Goal: Information Seeking & Learning: Learn about a topic

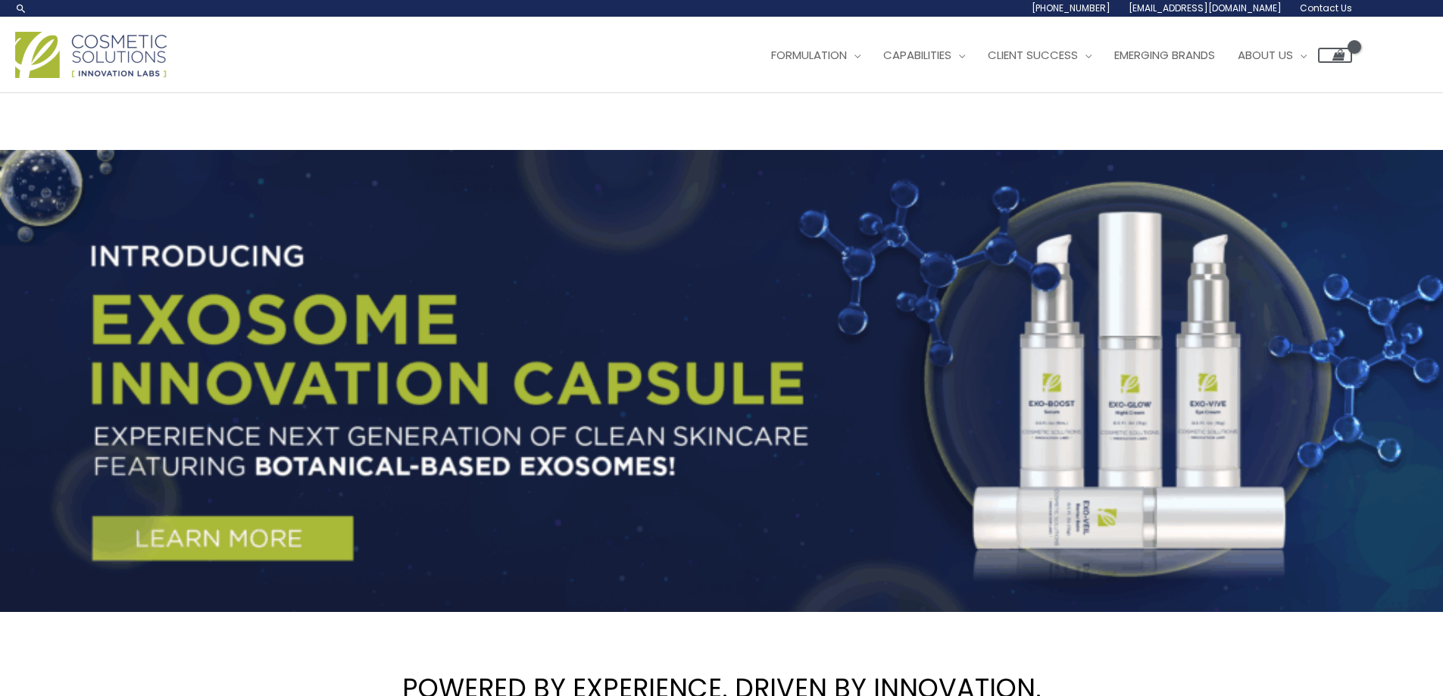
click at [1337, 13] on span "Contact Us" at bounding box center [1325, 8] width 52 height 13
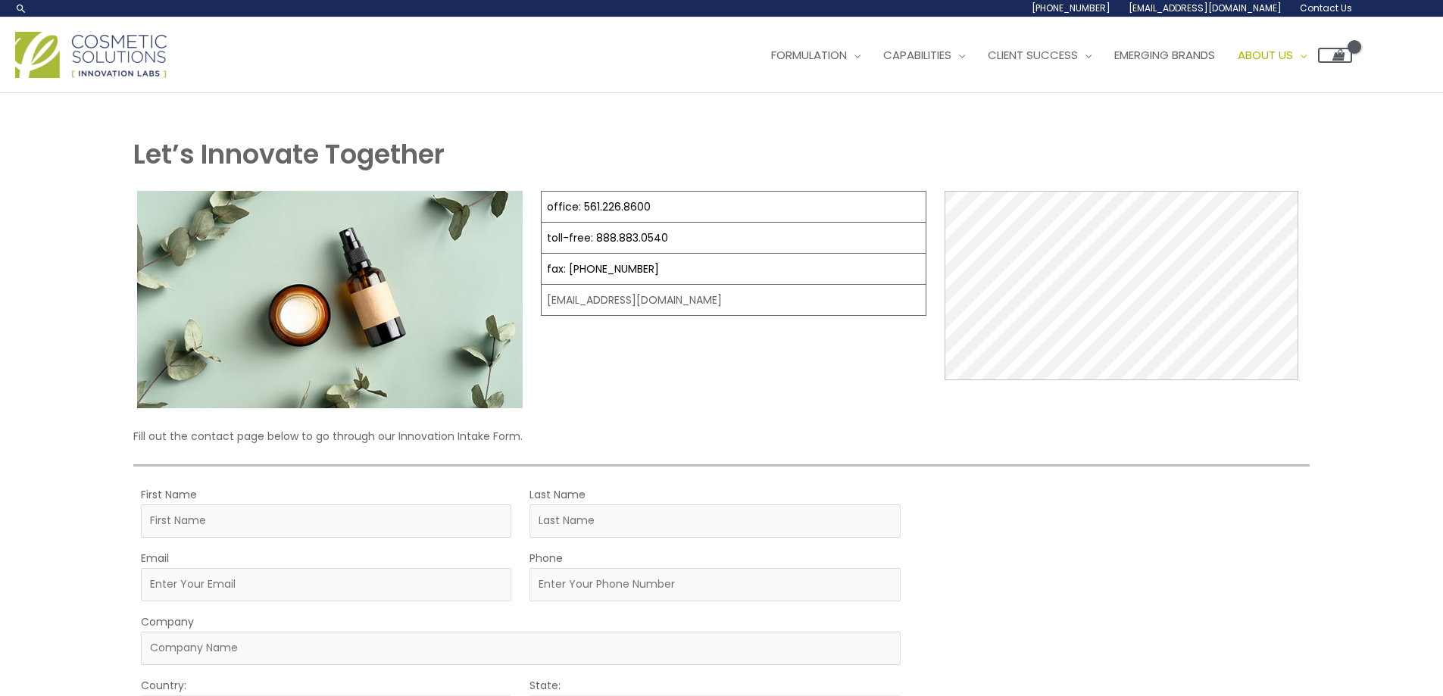
click at [625, 298] on td "[EMAIL_ADDRESS][DOMAIN_NAME]" at bounding box center [733, 300] width 385 height 31
copy div "[EMAIL_ADDRESS][DOMAIN_NAME]"
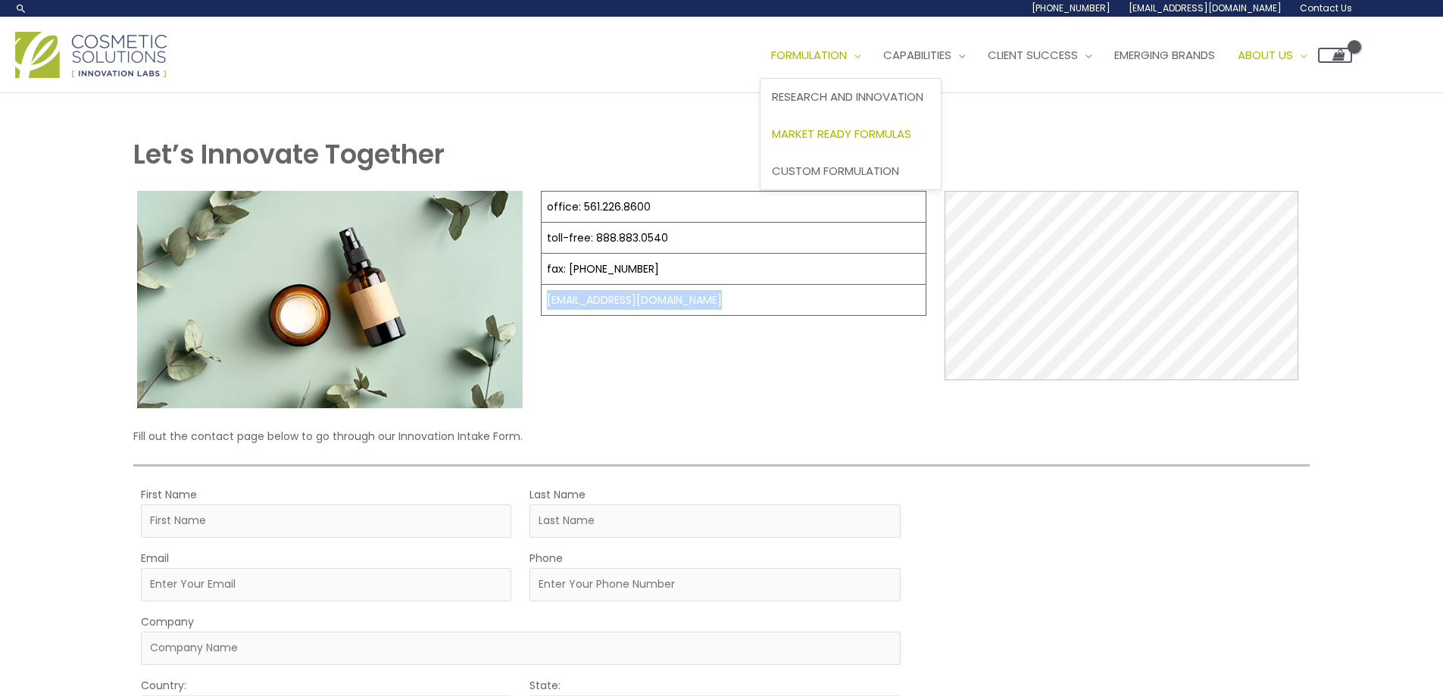
click at [907, 137] on span "Market Ready Formulas" at bounding box center [841, 134] width 139 height 16
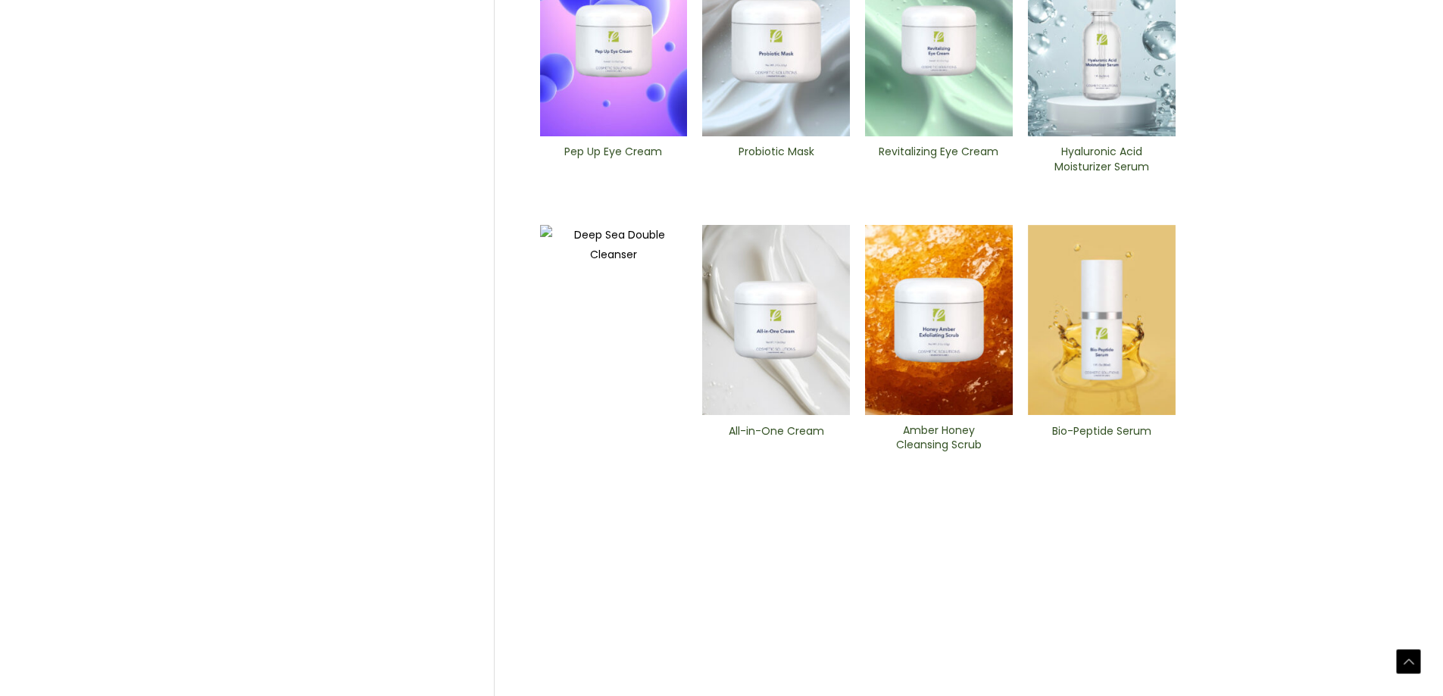
scroll to position [594, 0]
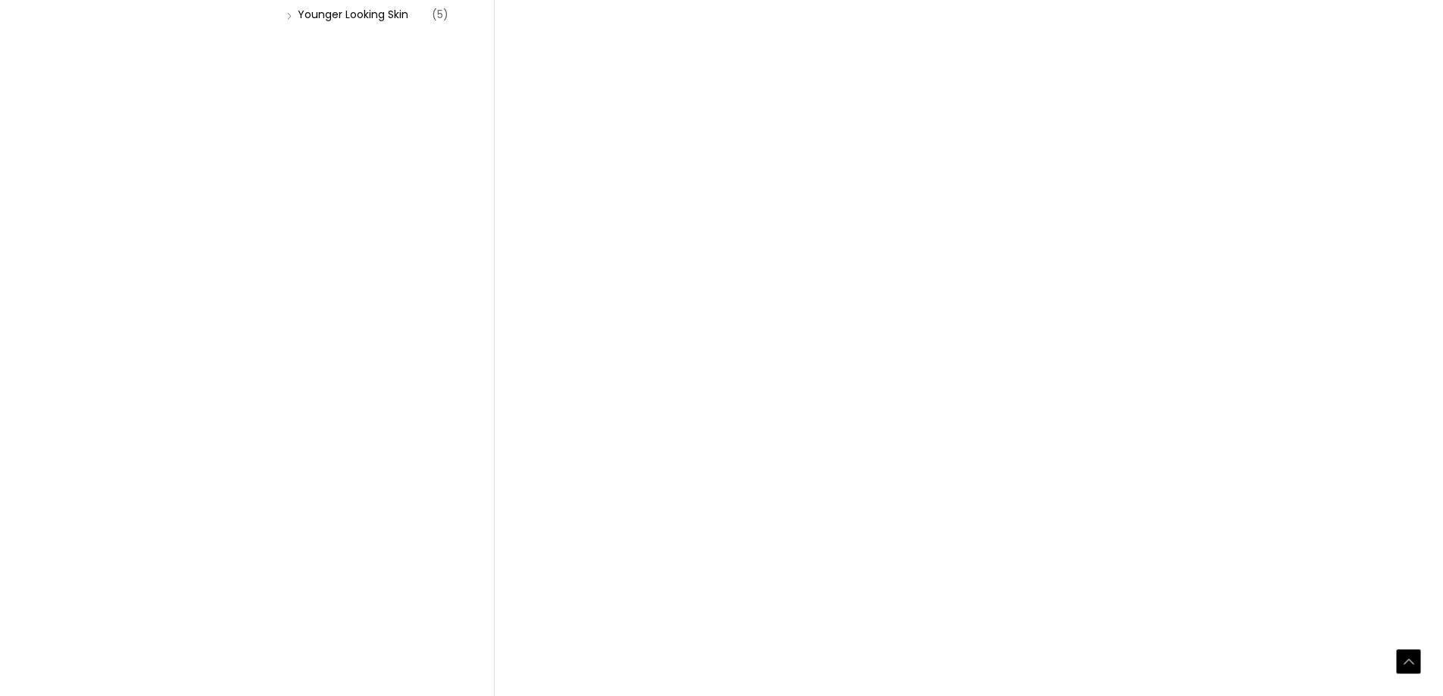
scroll to position [530, 0]
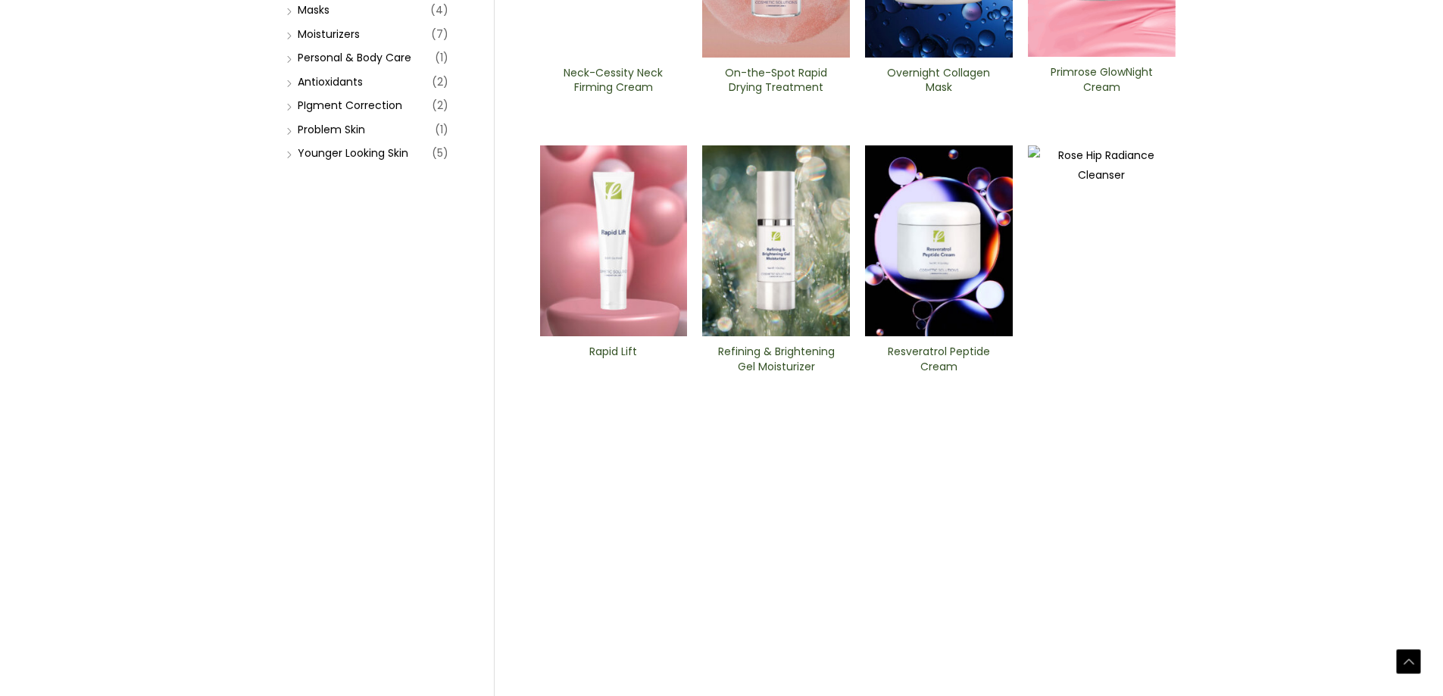
scroll to position [530, 0]
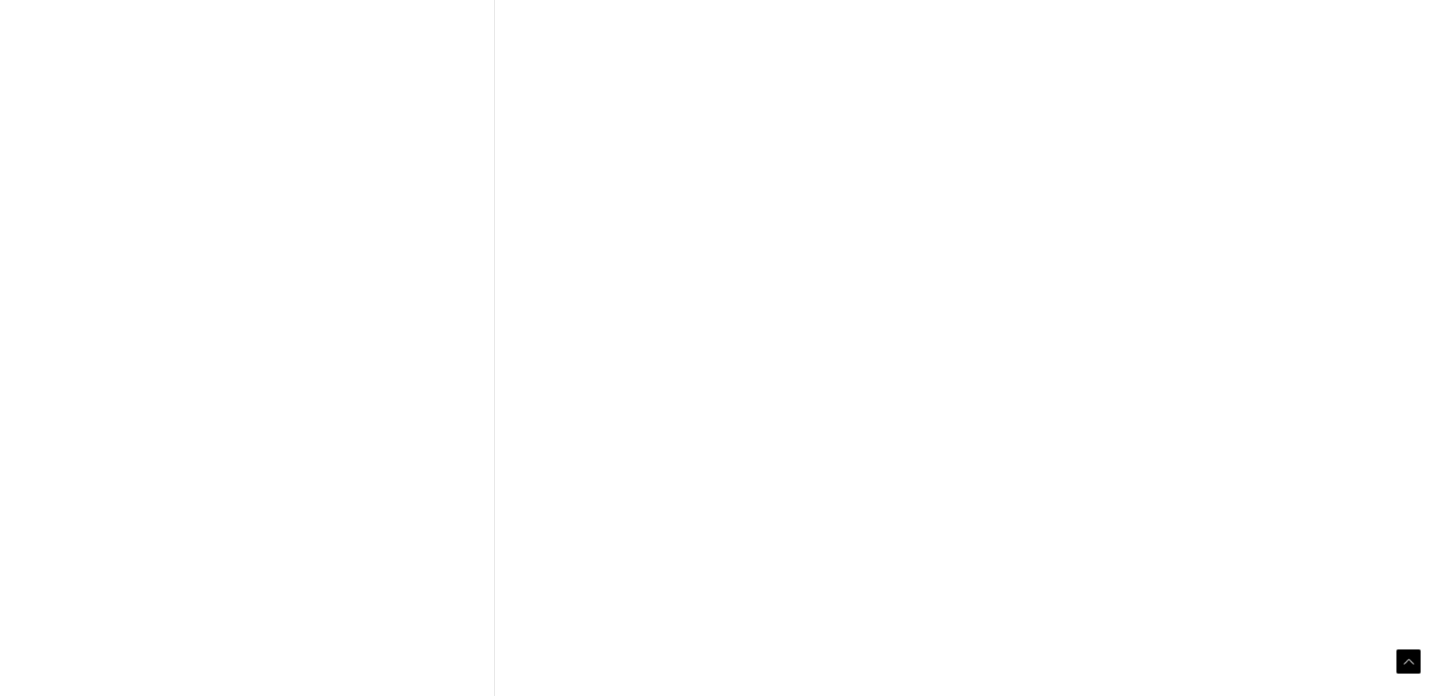
scroll to position [594, 0]
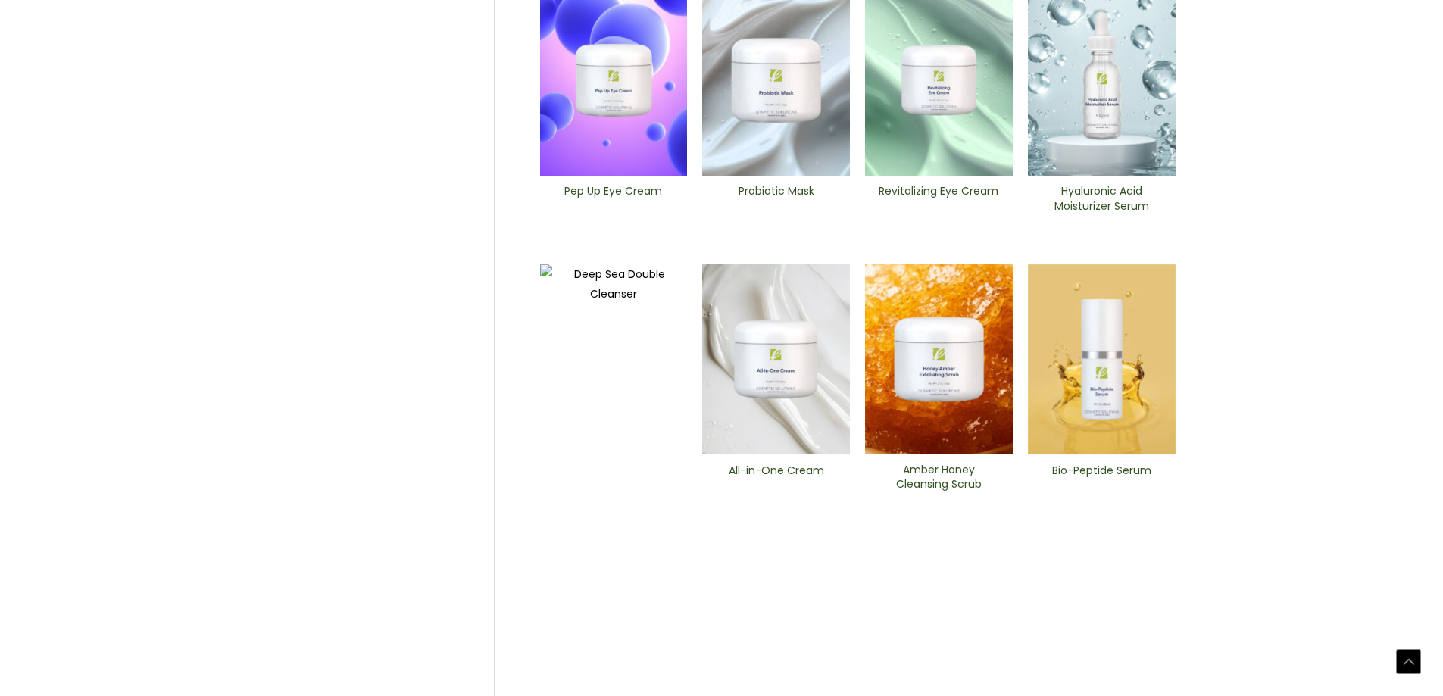
scroll to position [530, 0]
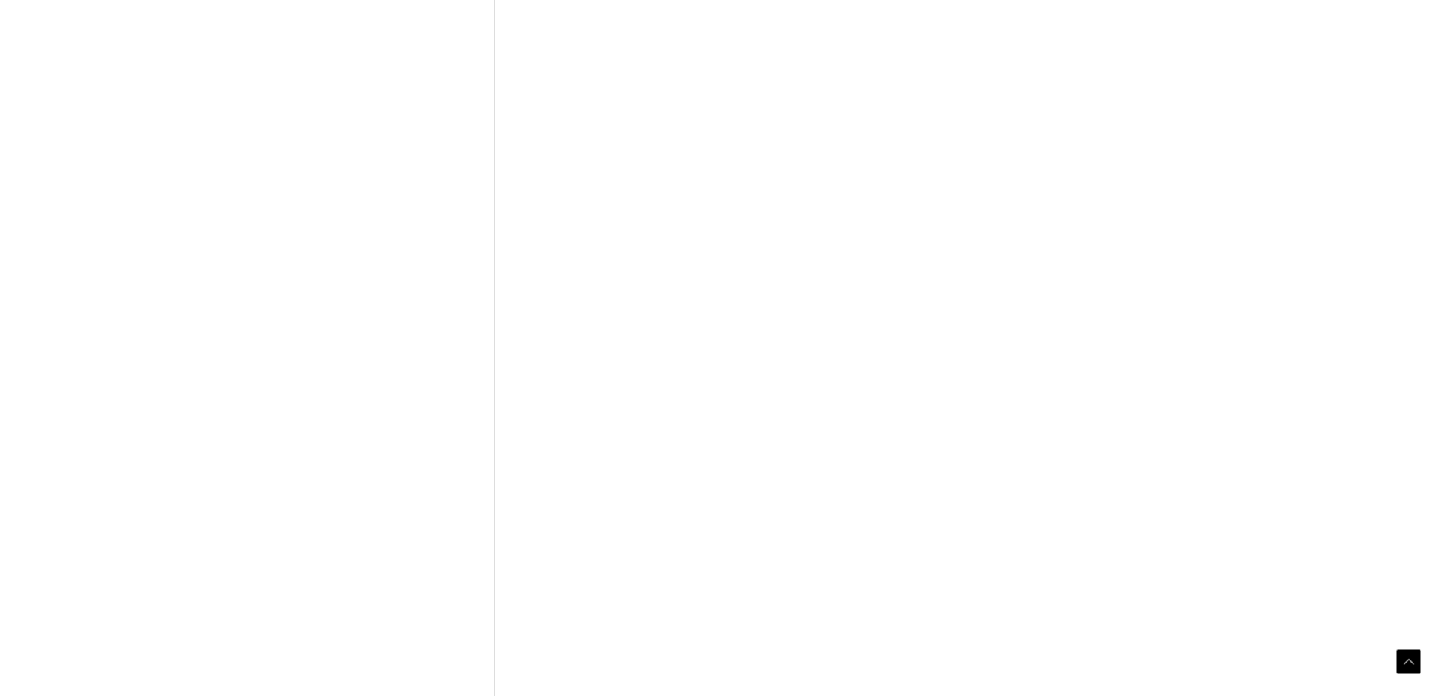
scroll to position [594, 0]
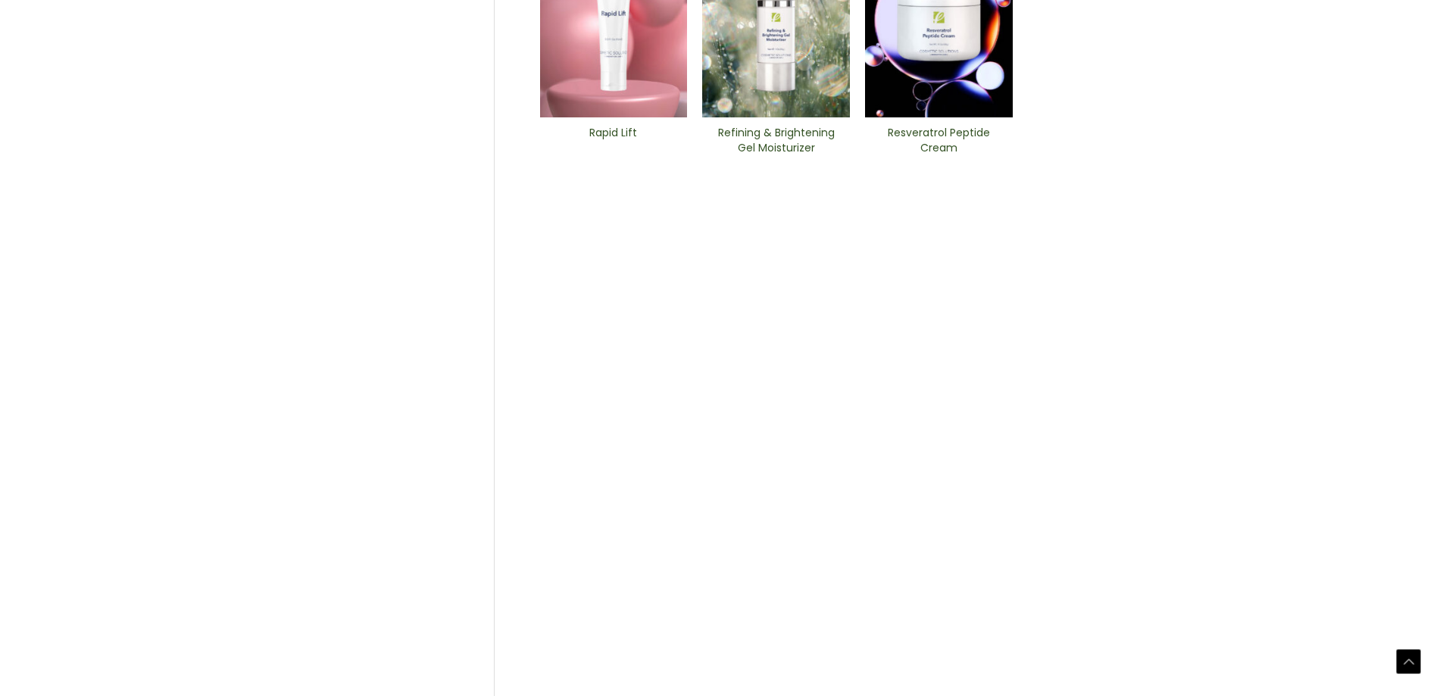
scroll to position [594, 0]
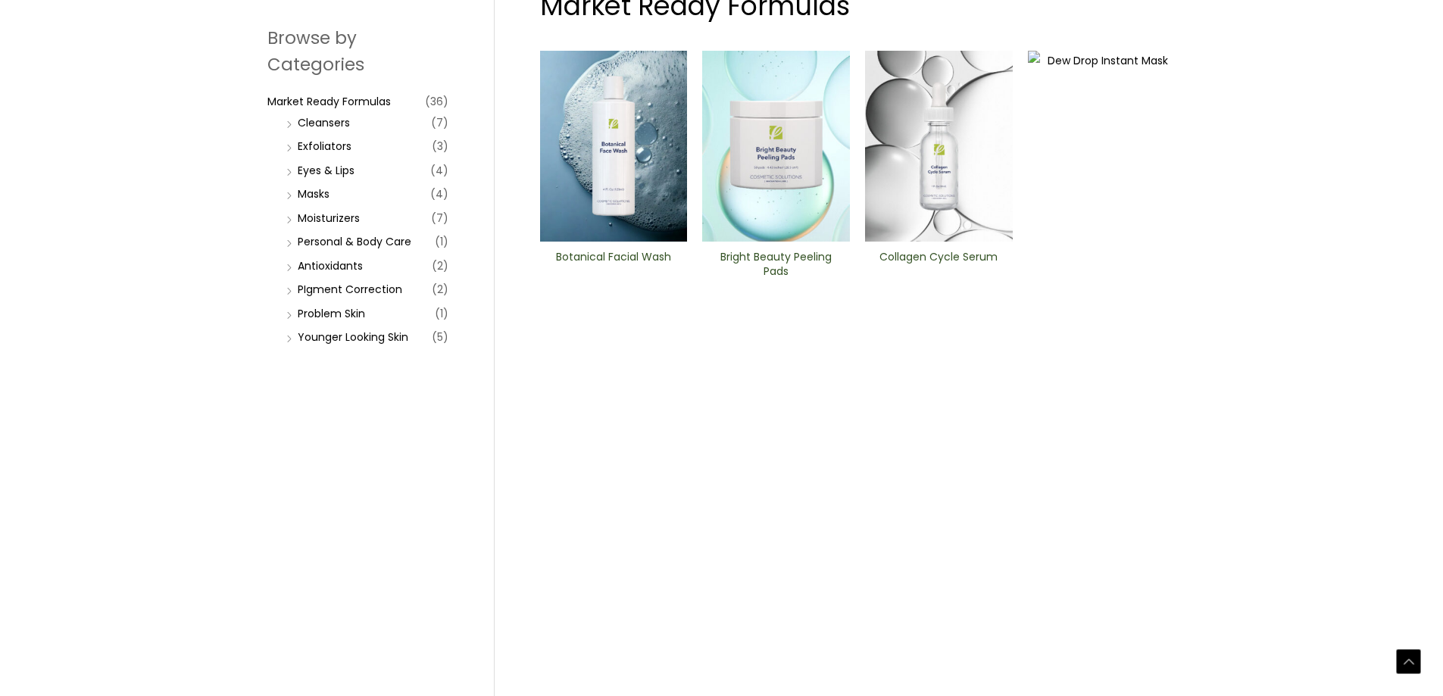
scroll to position [530, 0]
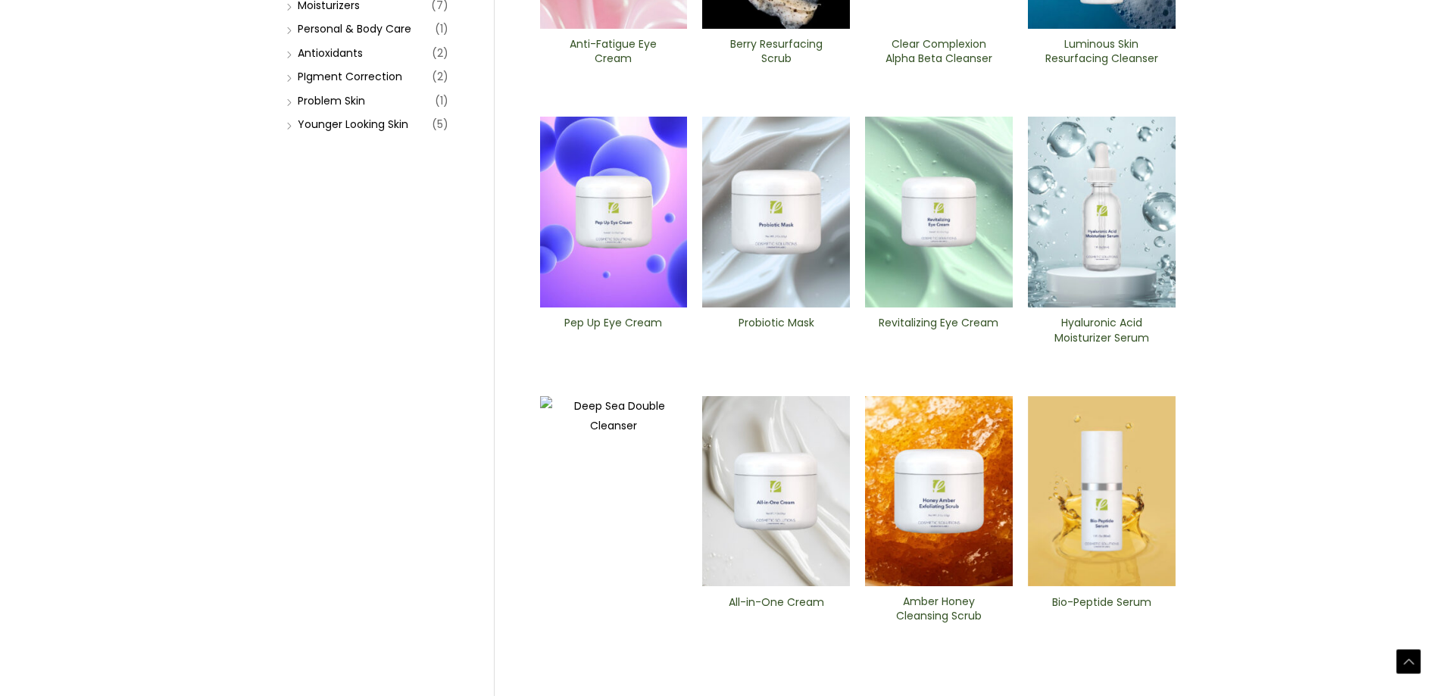
scroll to position [454, 0]
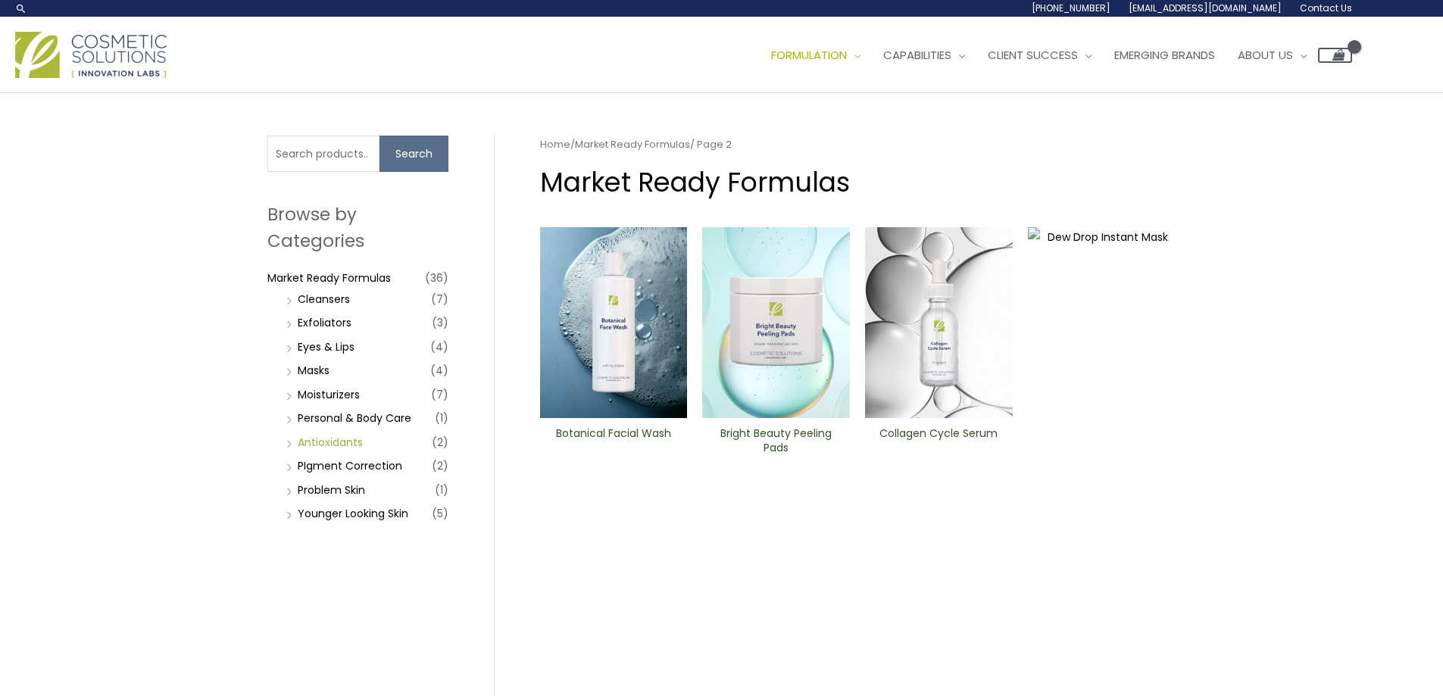
click at [352, 438] on link "Antioxidants" at bounding box center [330, 442] width 65 height 15
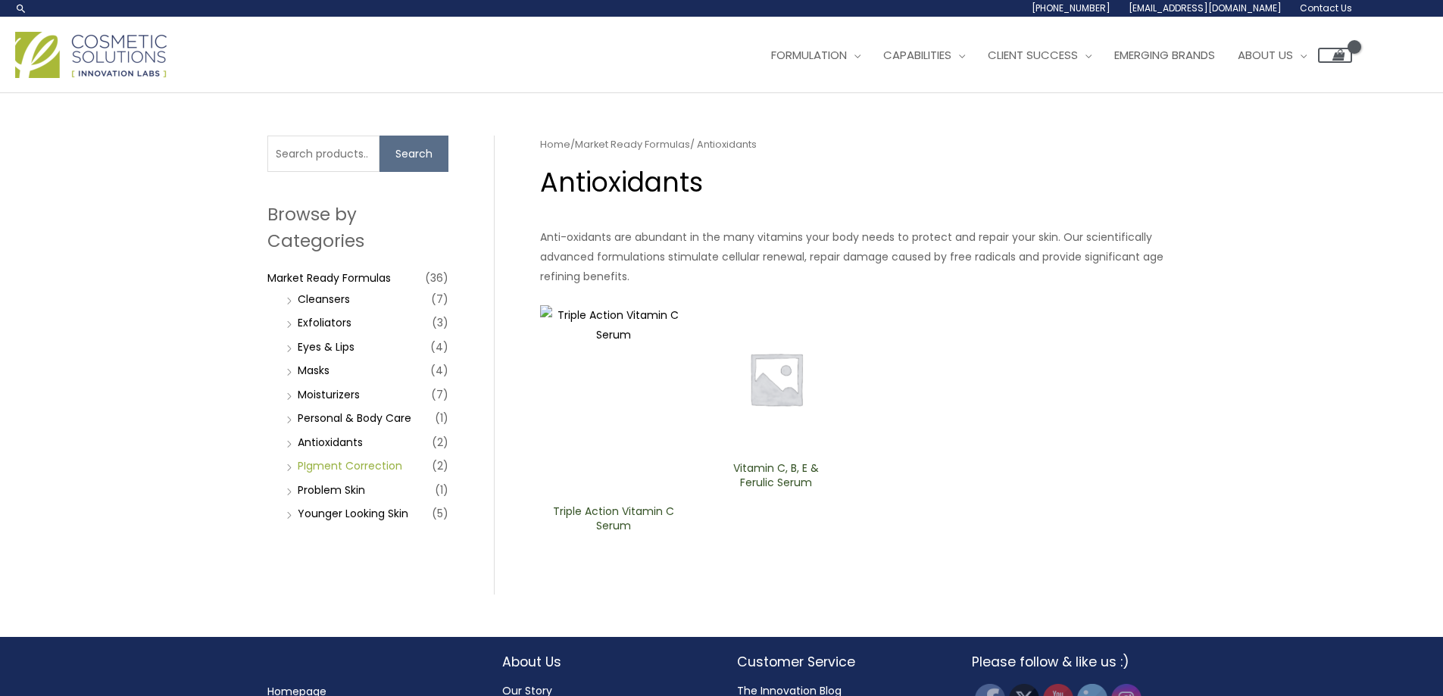
click at [338, 466] on link "PIgment Correction" at bounding box center [350, 465] width 105 height 15
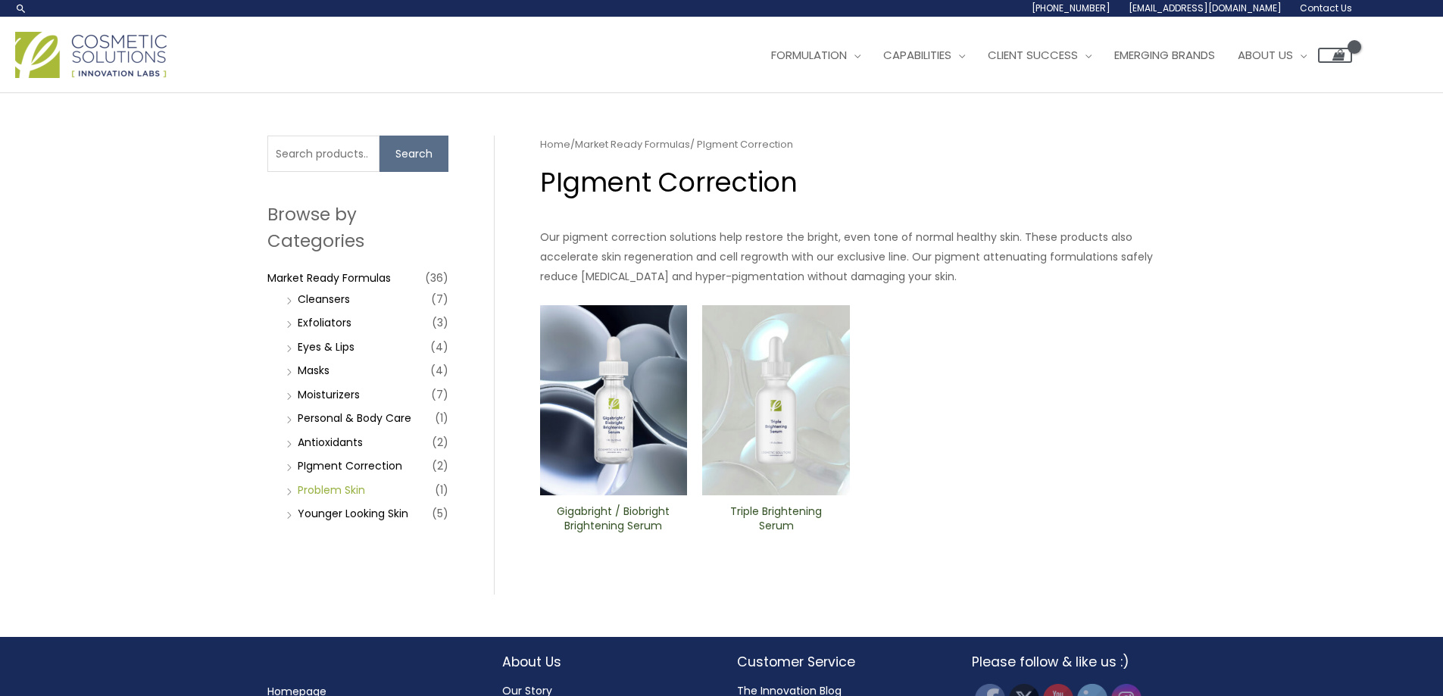
click at [344, 485] on link "Problem Skin" at bounding box center [331, 489] width 67 height 15
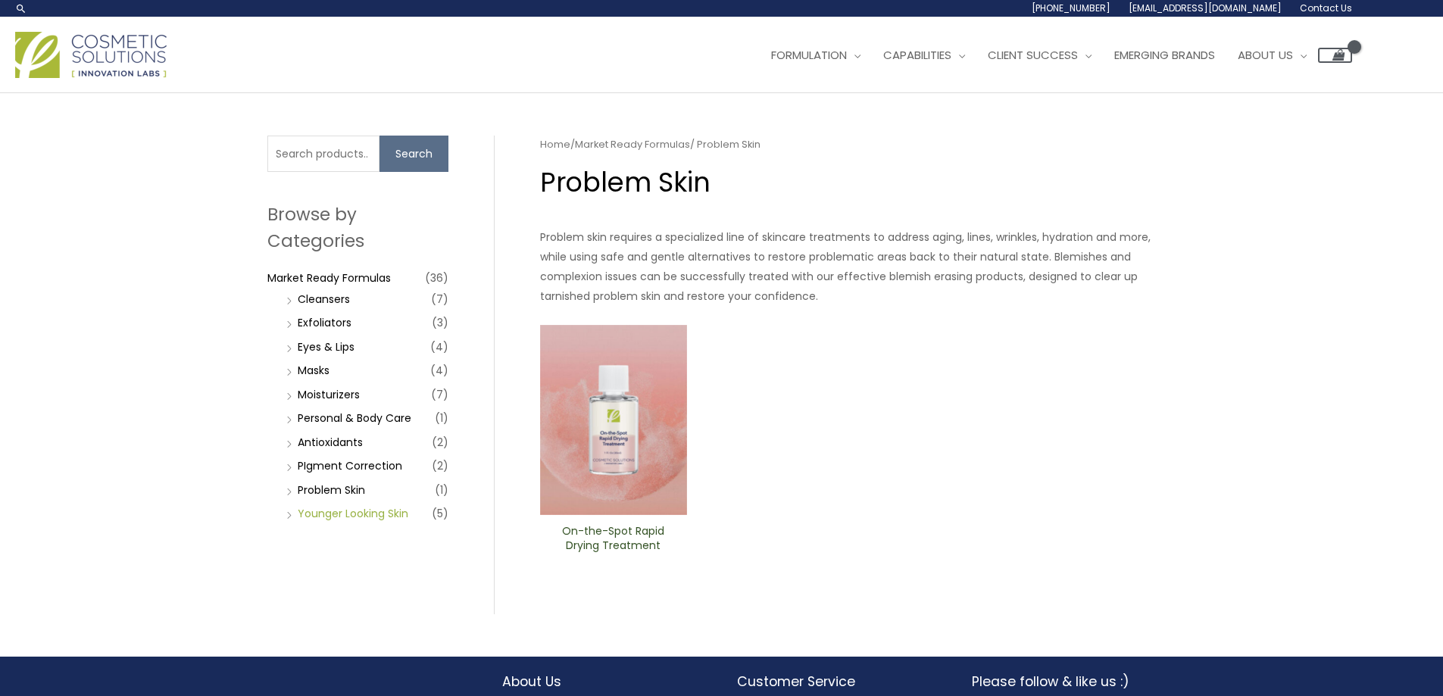
click at [358, 516] on link "Younger Looking Skin" at bounding box center [353, 513] width 111 height 15
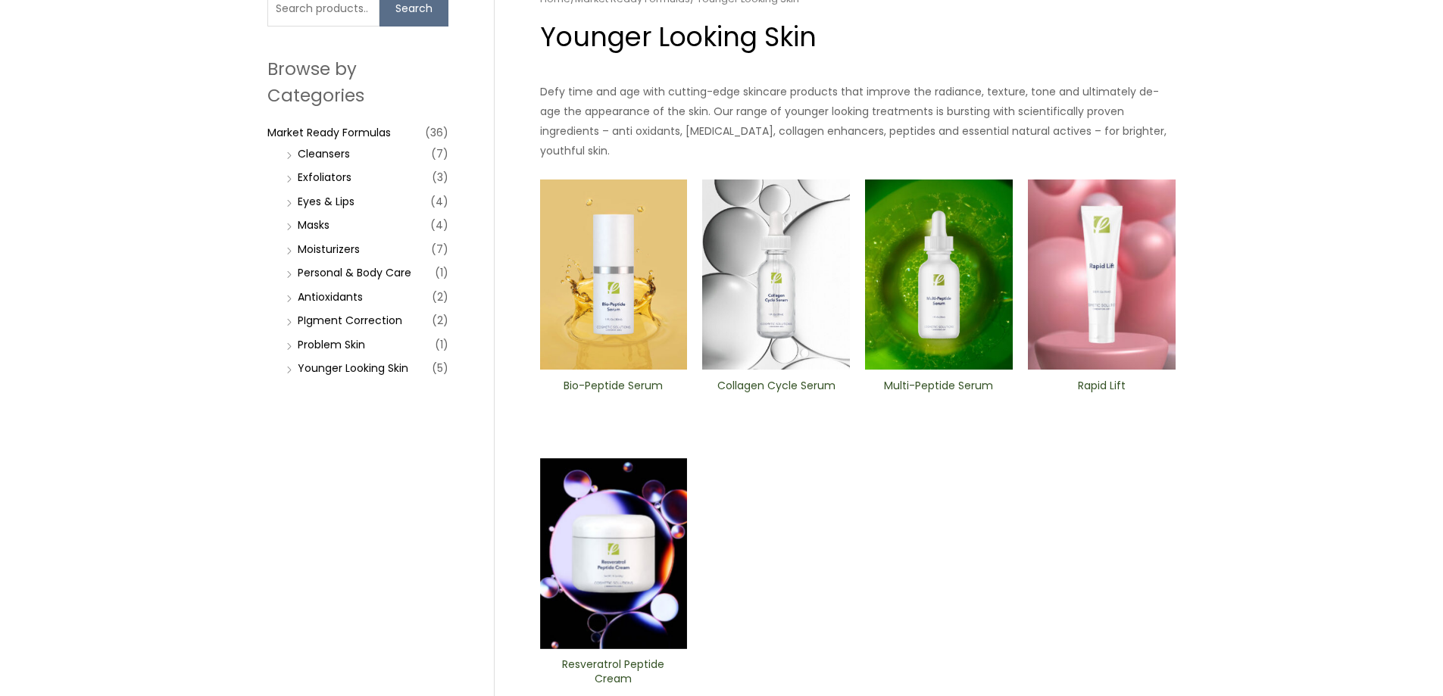
scroll to position [151, 0]
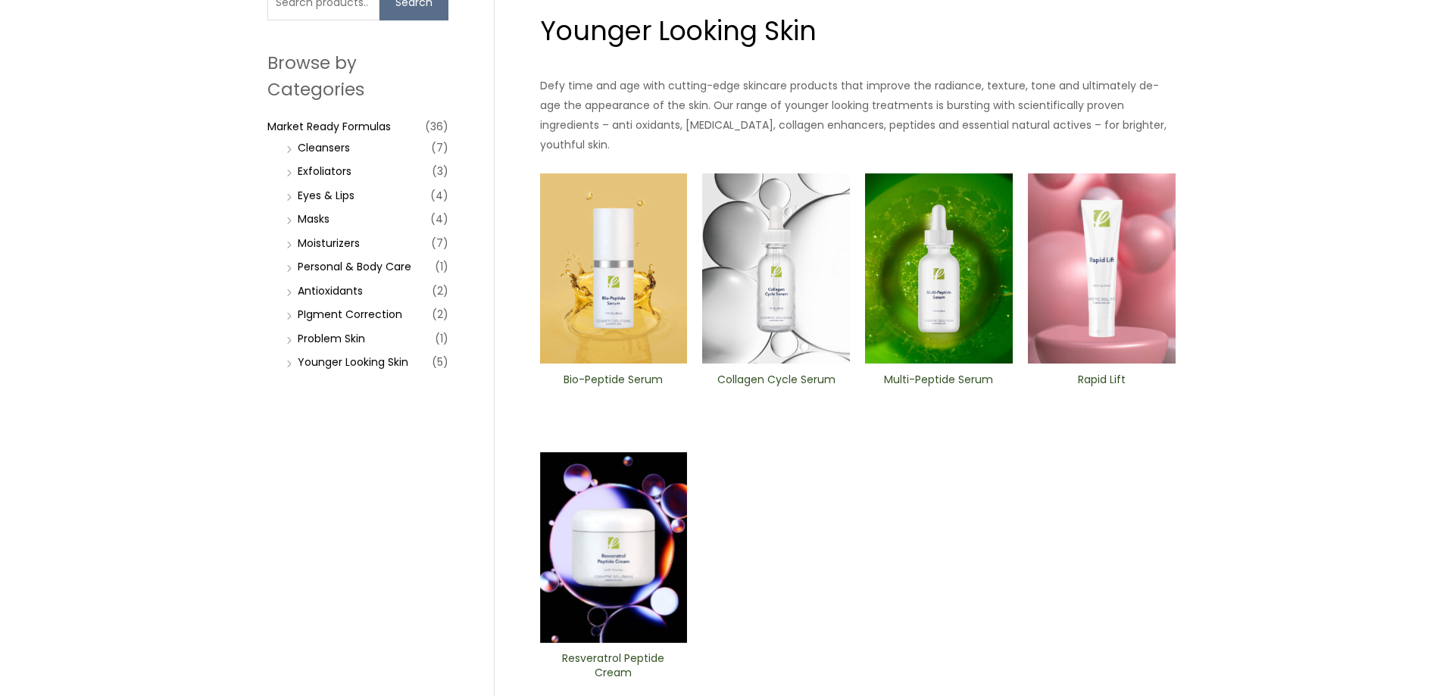
click at [914, 206] on img at bounding box center [939, 268] width 148 height 191
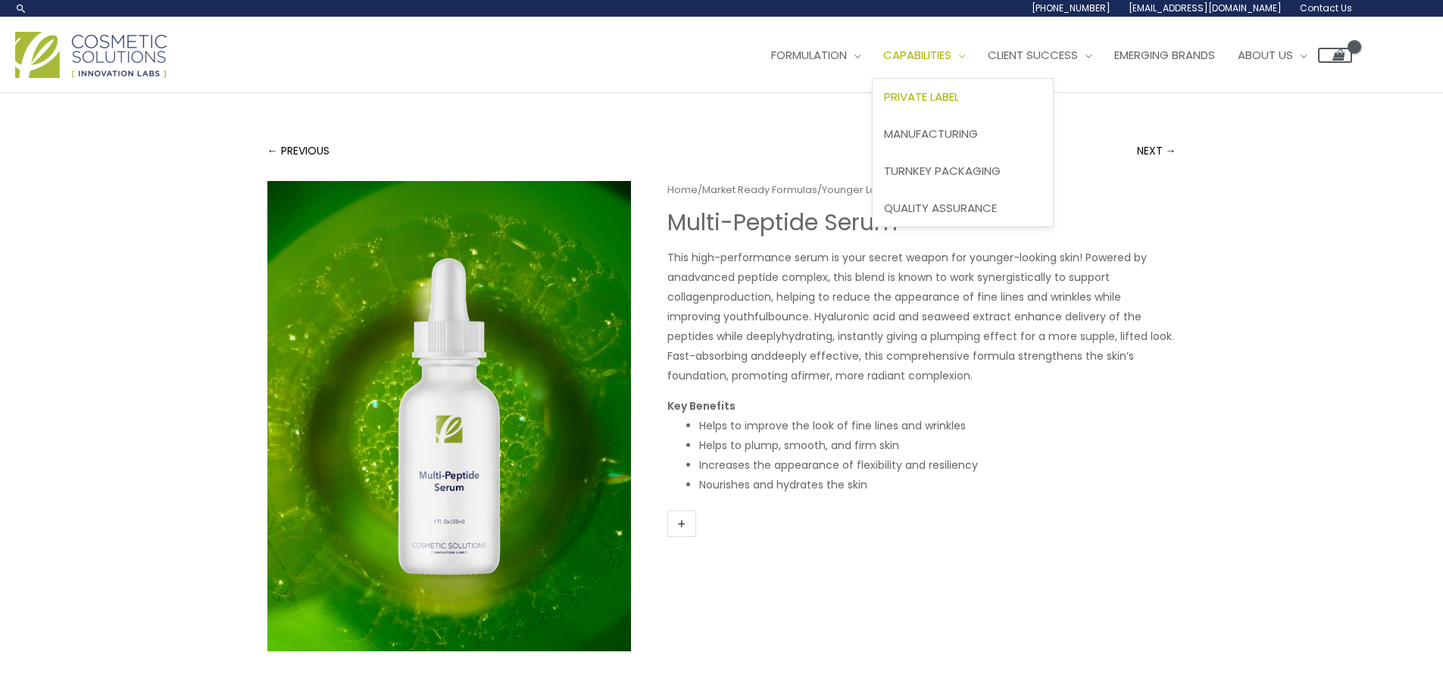
click at [959, 104] on span "Private Label" at bounding box center [921, 97] width 75 height 16
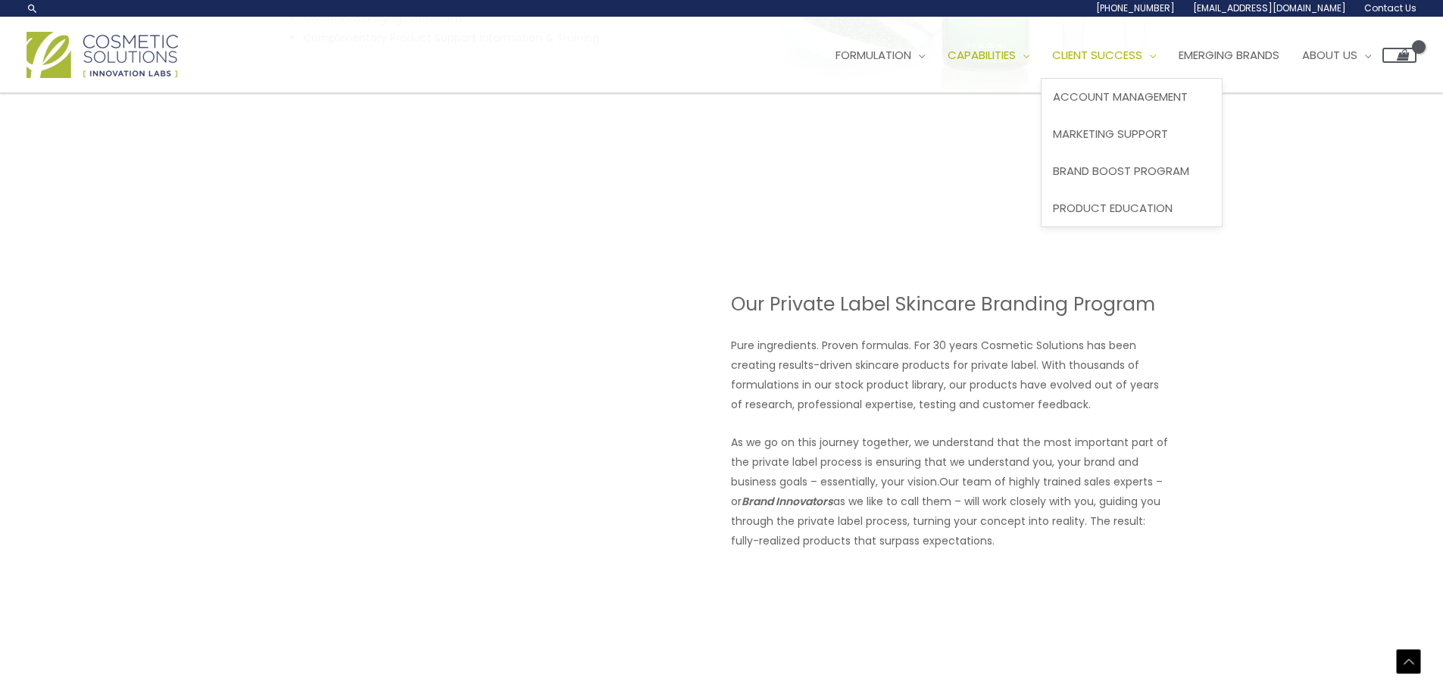
scroll to position [1060, 0]
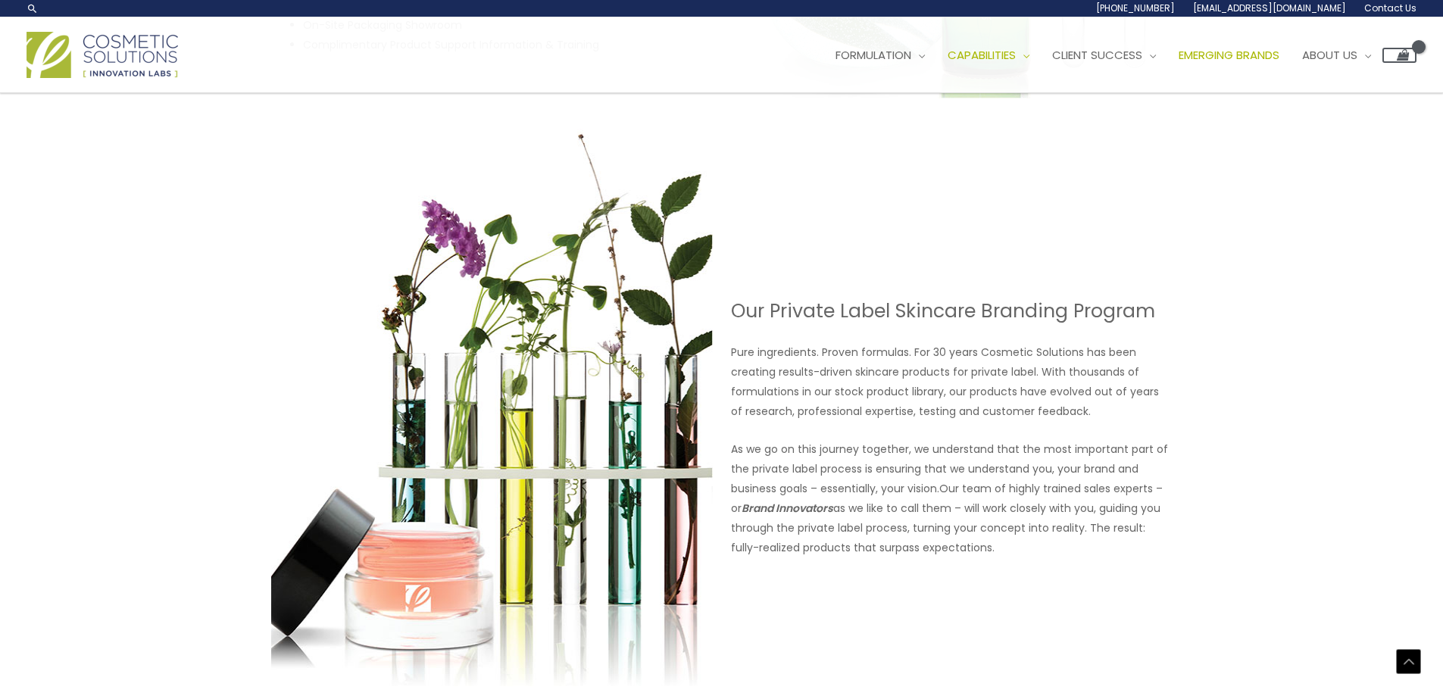
click at [1231, 58] on span "Emerging Brands" at bounding box center [1228, 55] width 101 height 16
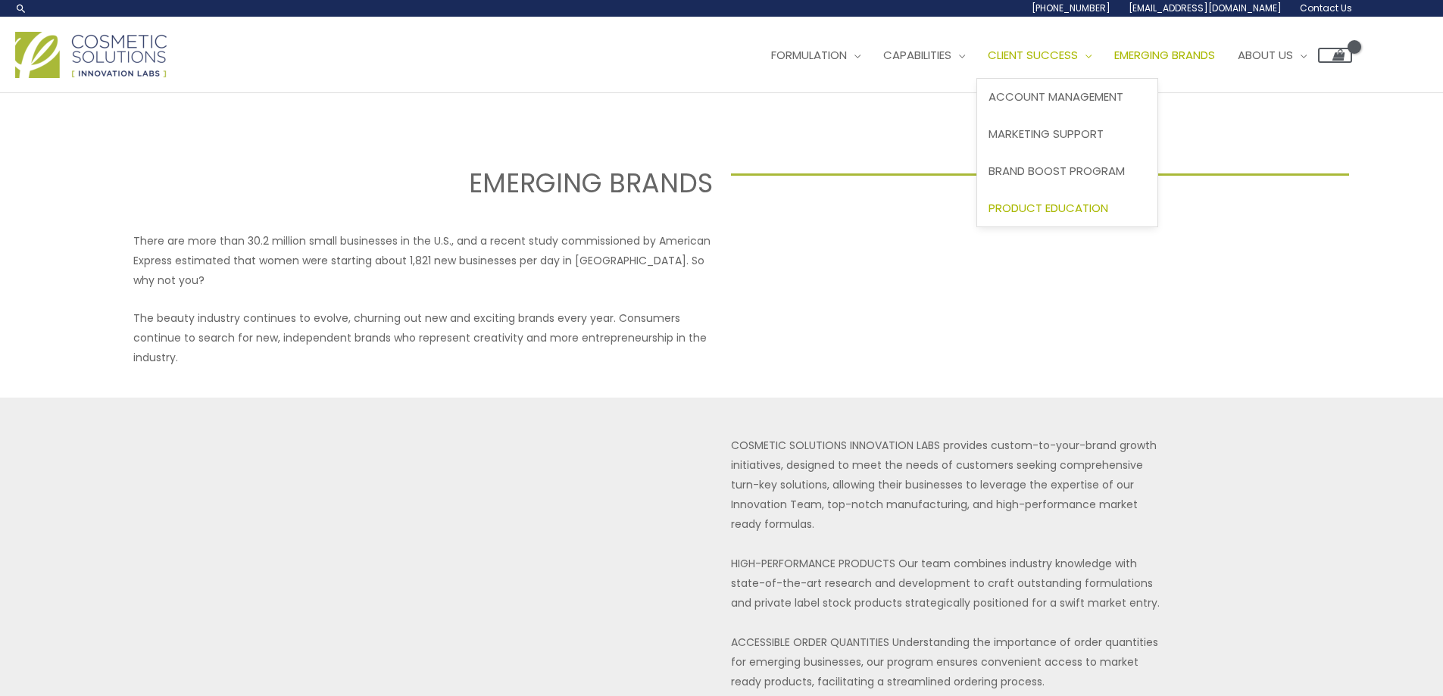
click at [1081, 203] on span "Product Education" at bounding box center [1048, 208] width 120 height 16
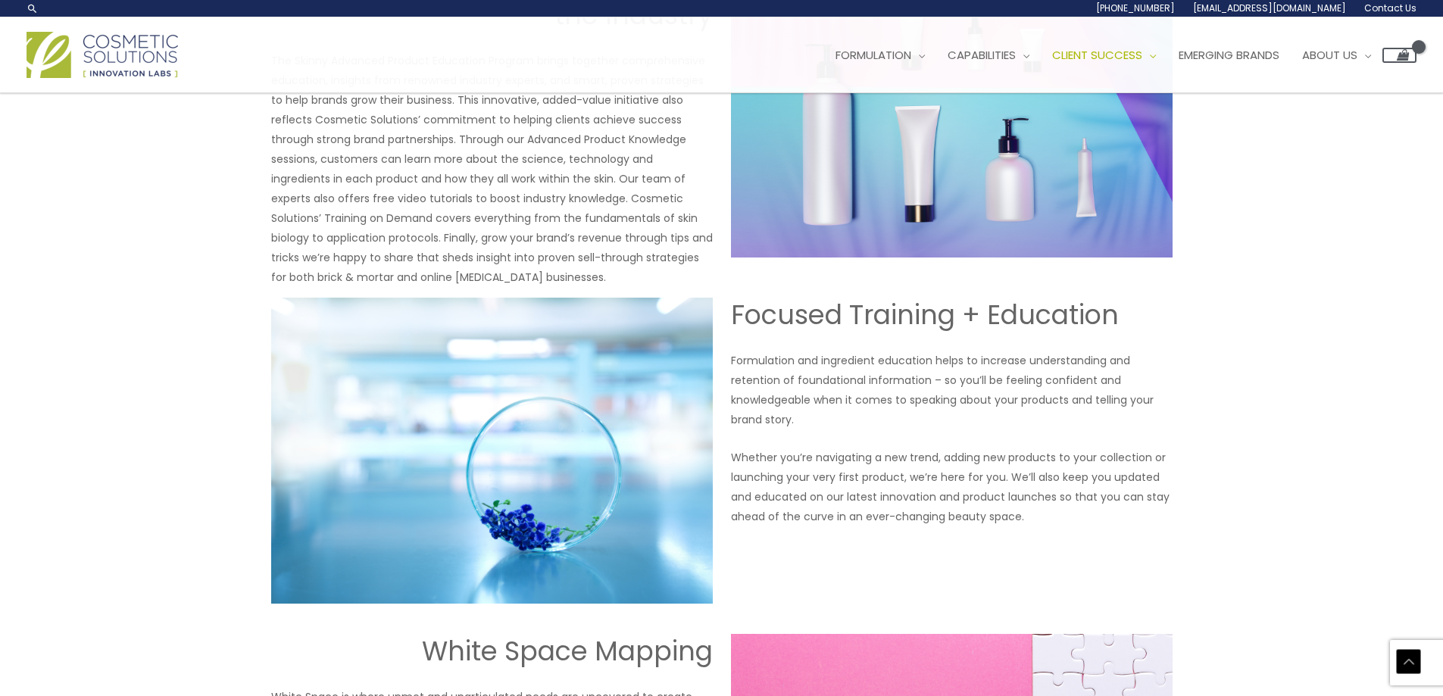
scroll to position [379, 0]
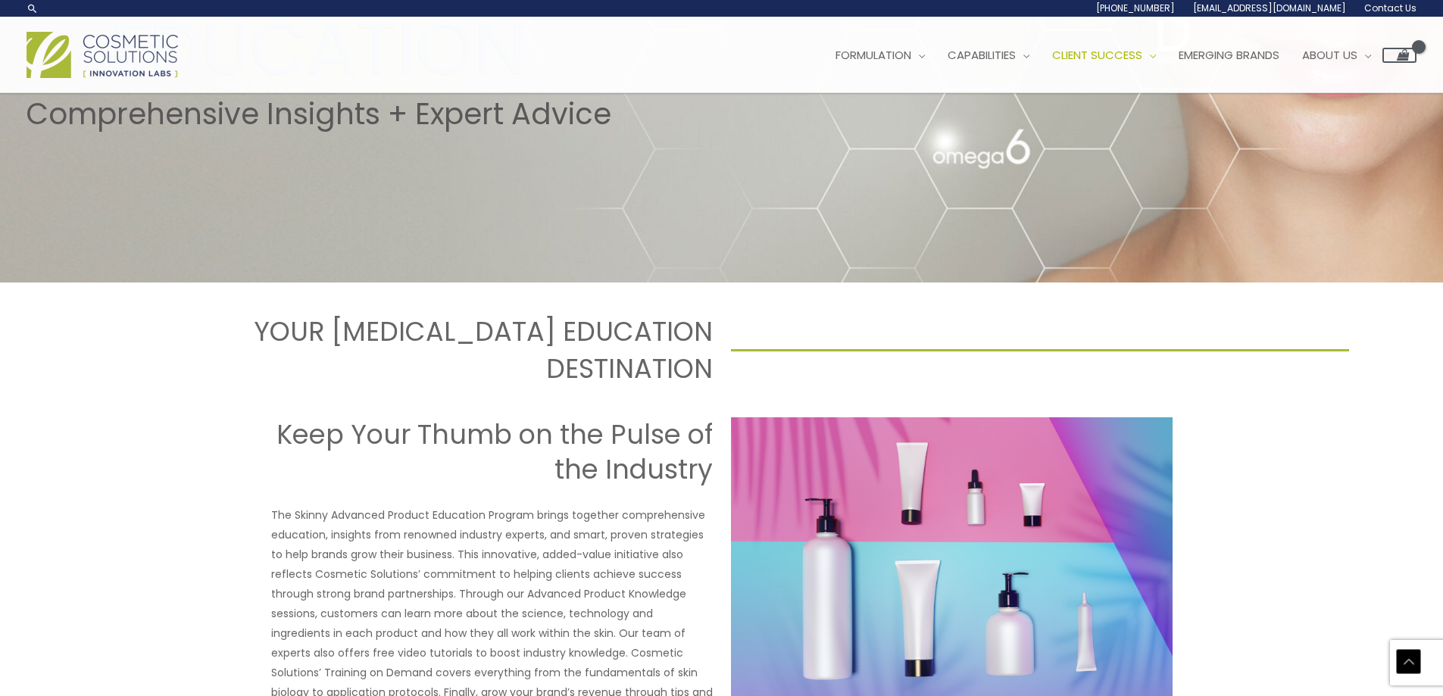
click at [118, 53] on img at bounding box center [102, 55] width 151 height 46
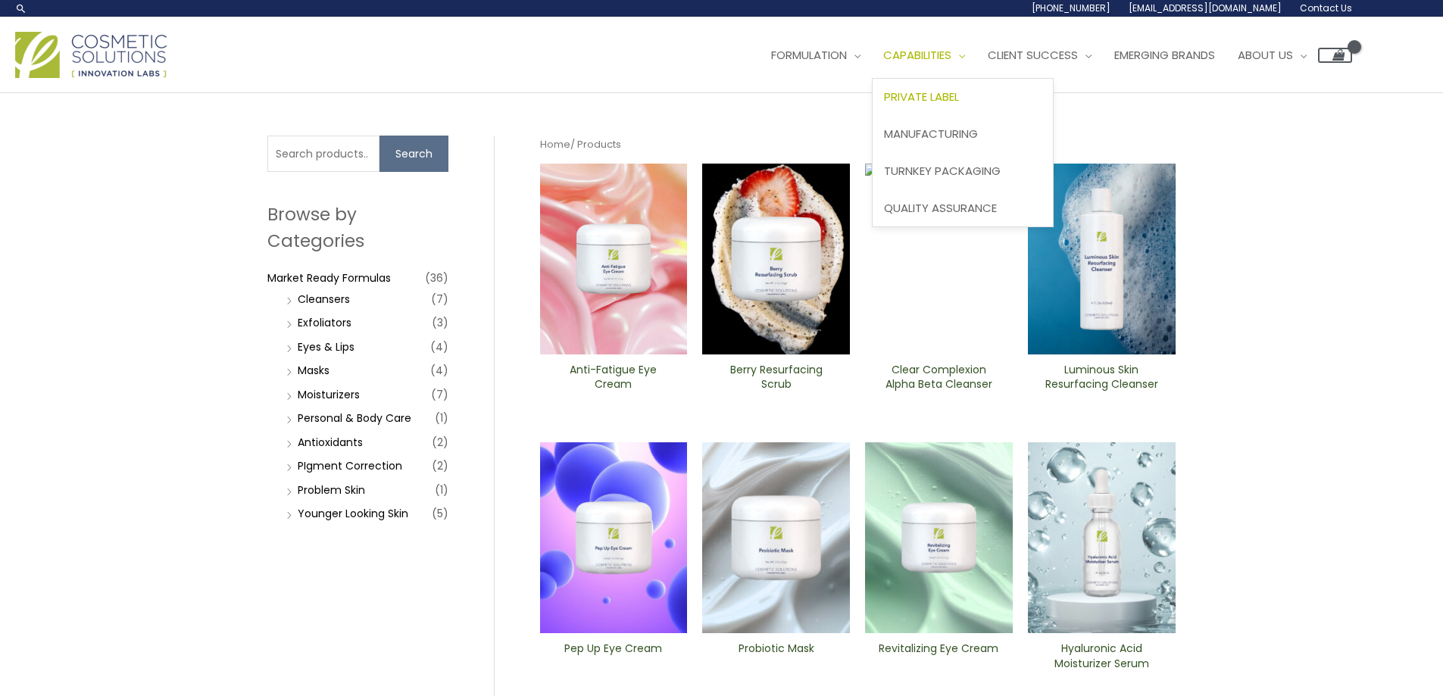
click at [959, 103] on span "Private Label" at bounding box center [921, 97] width 75 height 16
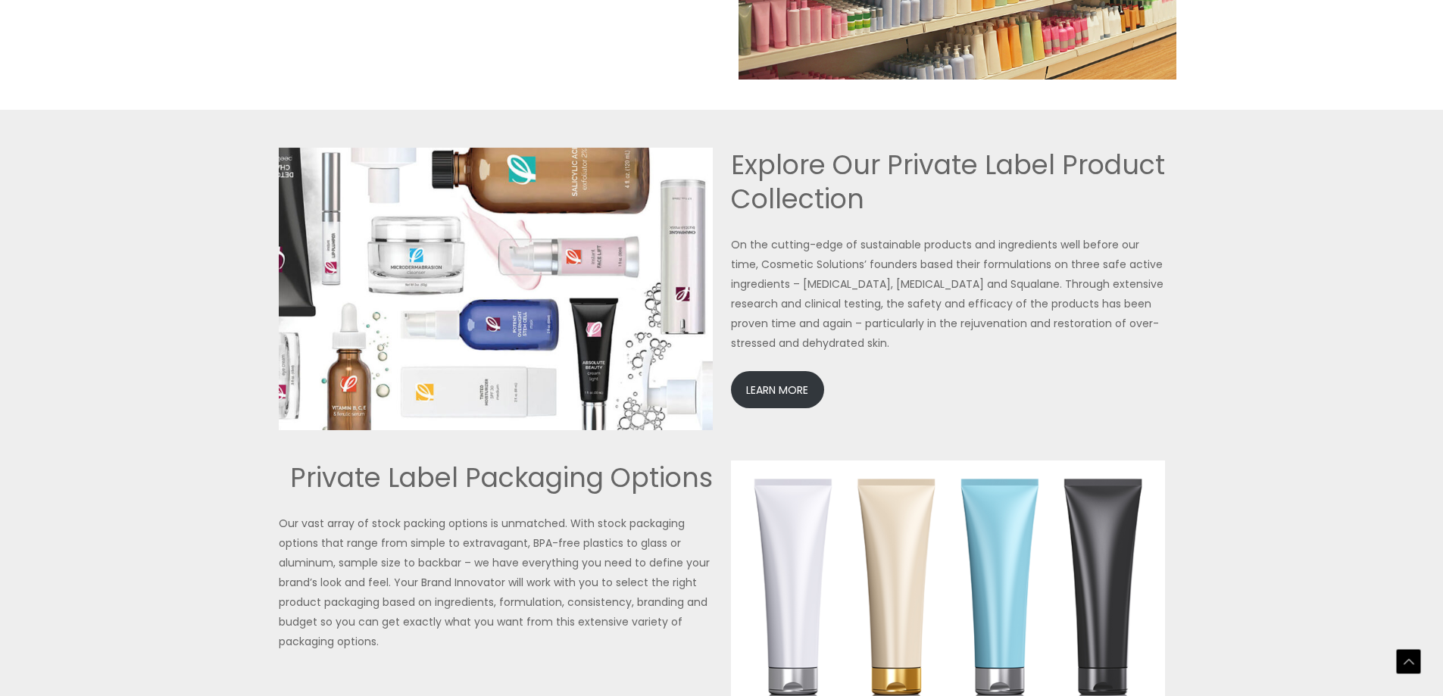
scroll to position [3413, 0]
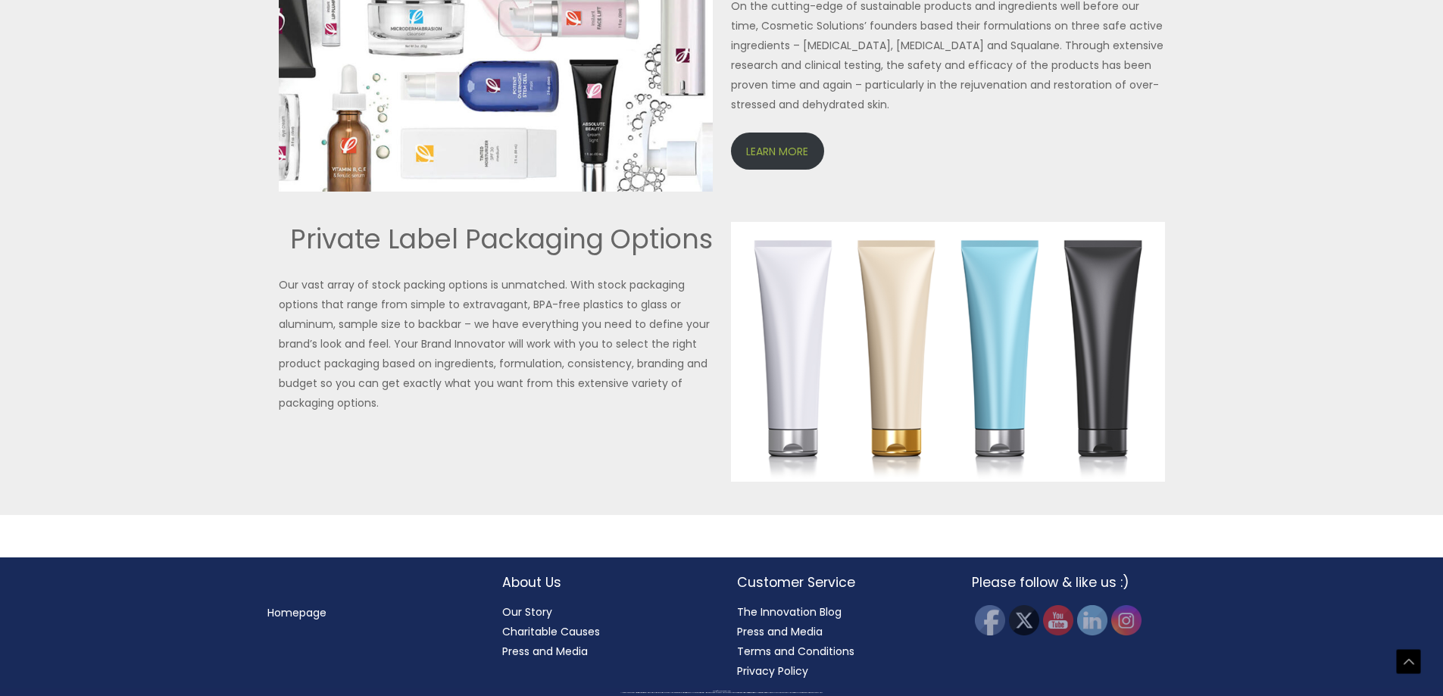
click at [799, 152] on link "LEARN MORE" at bounding box center [777, 151] width 93 height 37
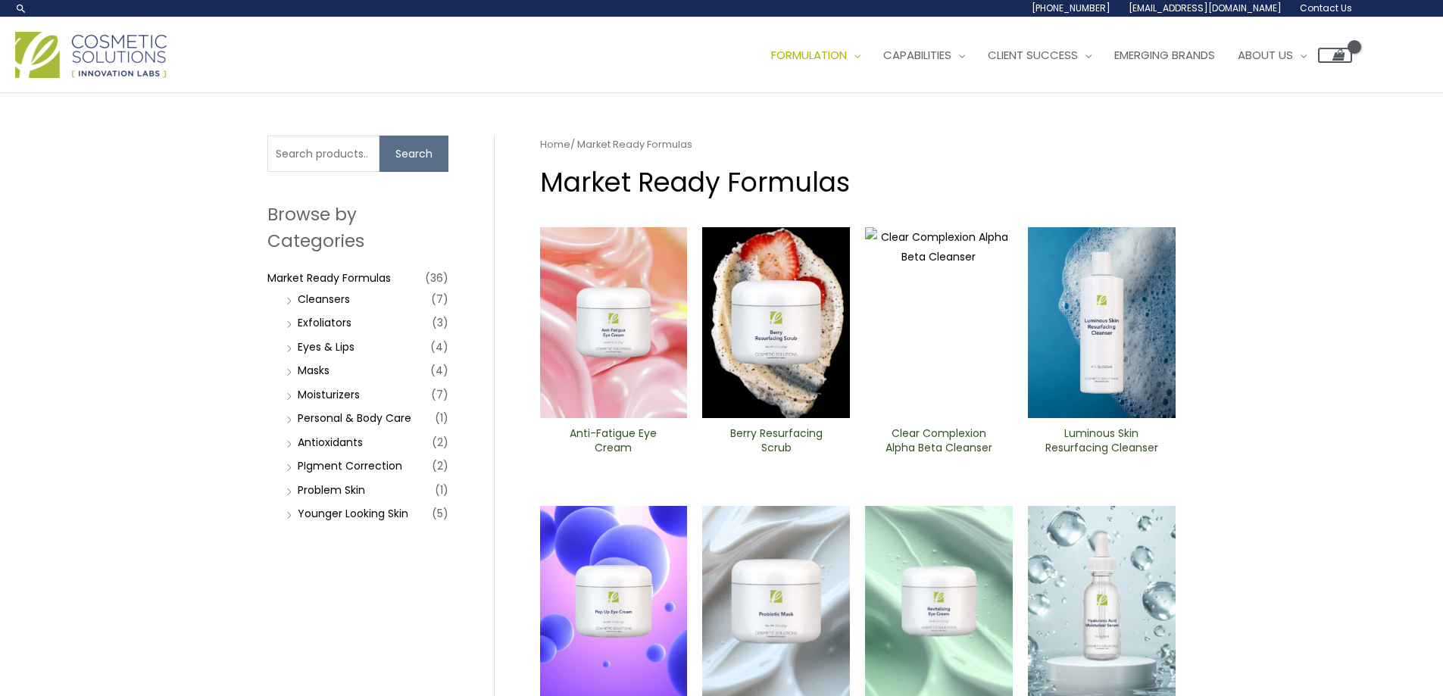
click at [610, 416] on img at bounding box center [614, 322] width 148 height 191
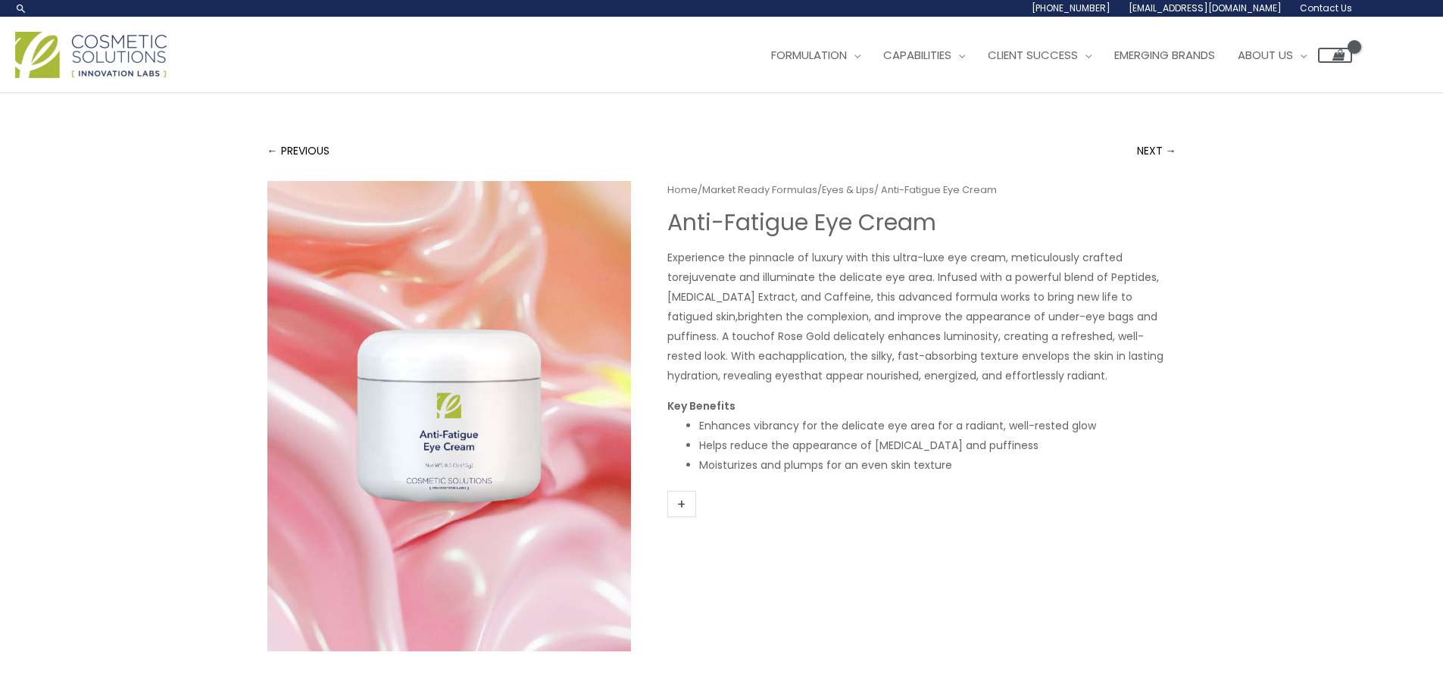
click at [687, 504] on link "+" at bounding box center [681, 504] width 29 height 27
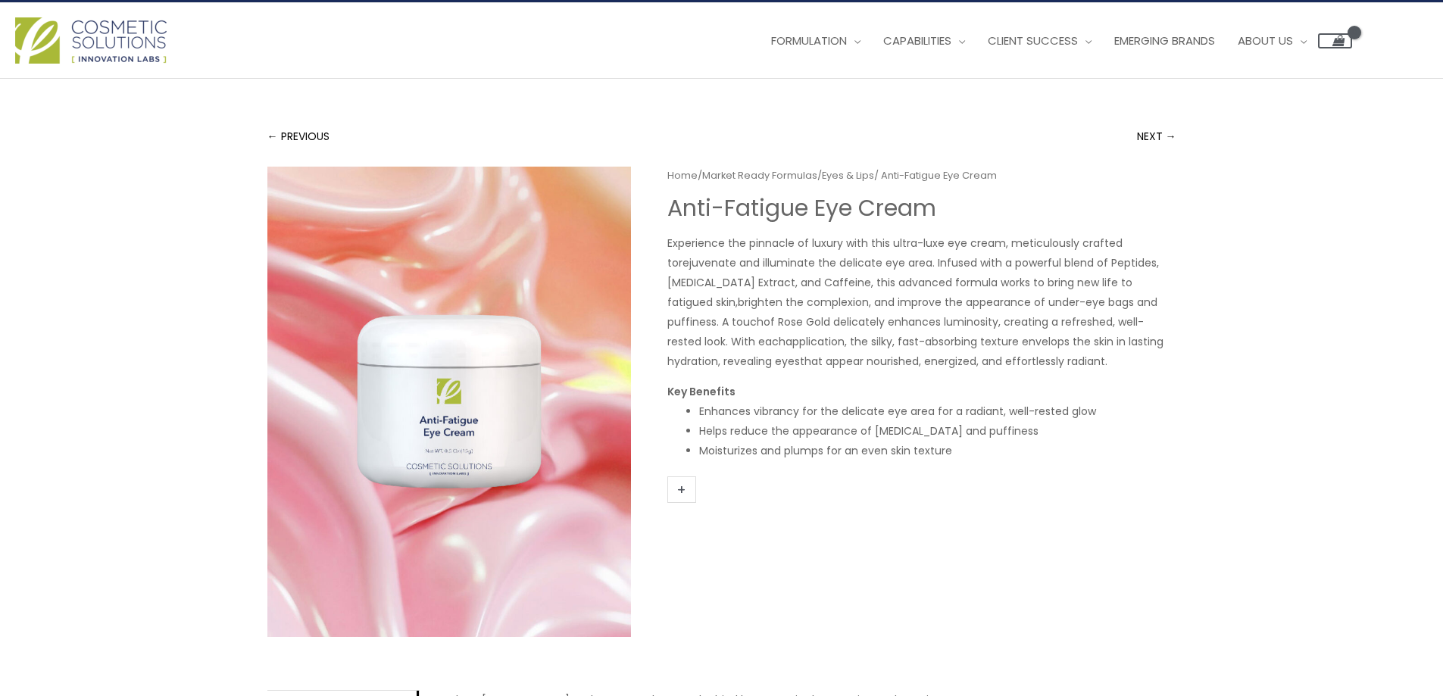
scroll to position [426, 0]
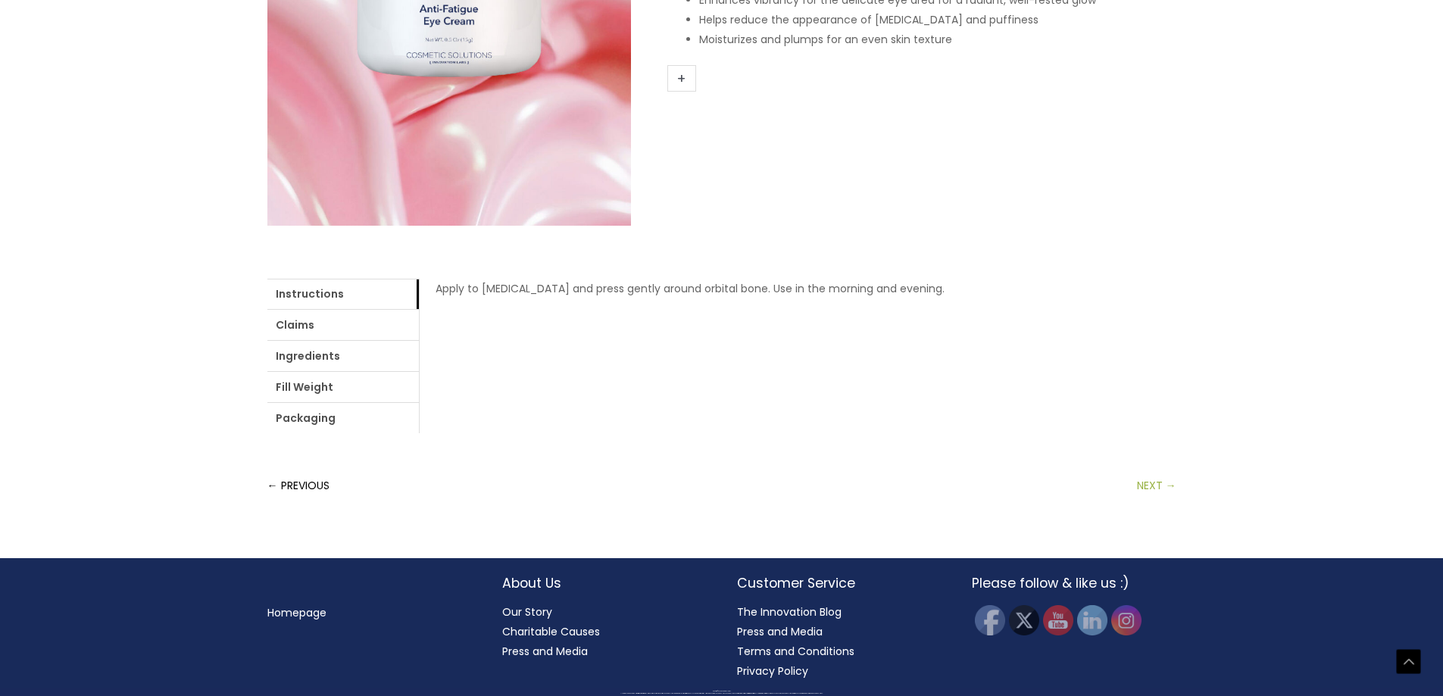
click at [1150, 482] on link "NEXT →" at bounding box center [1156, 485] width 39 height 30
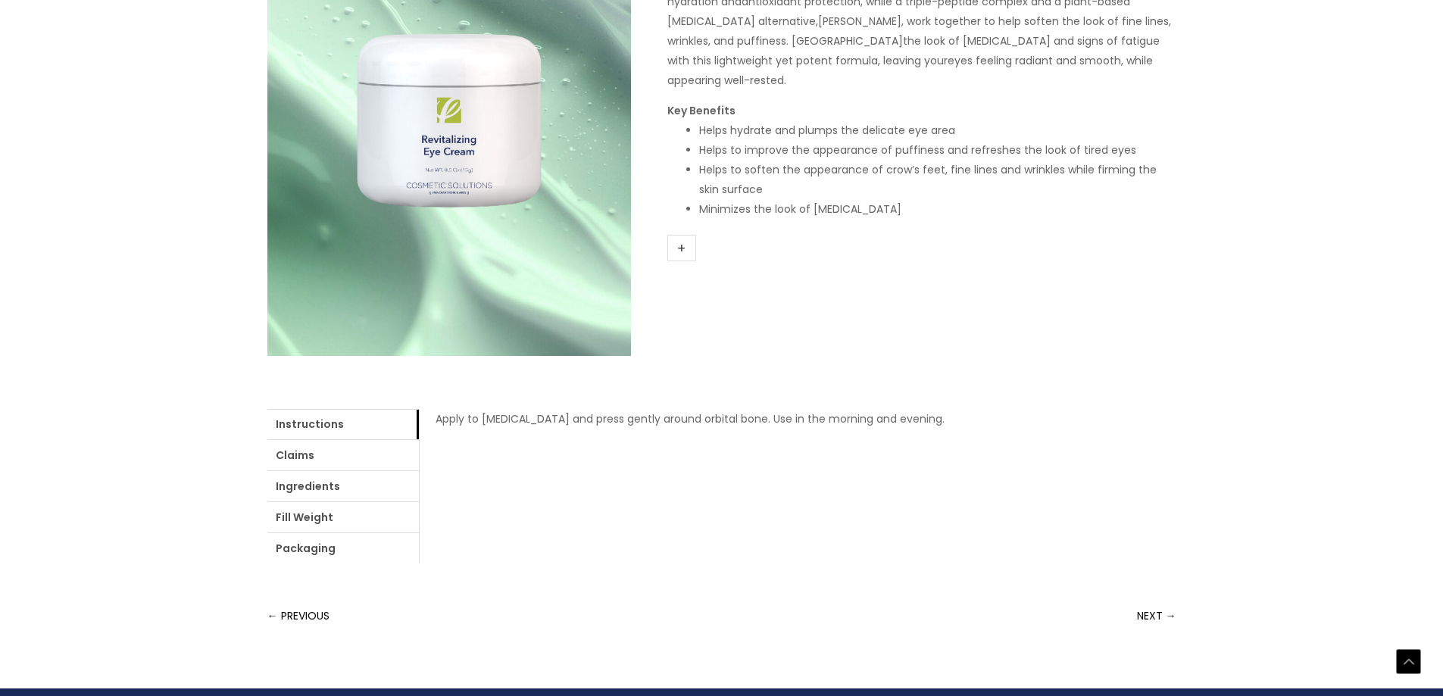
scroll to position [426, 0]
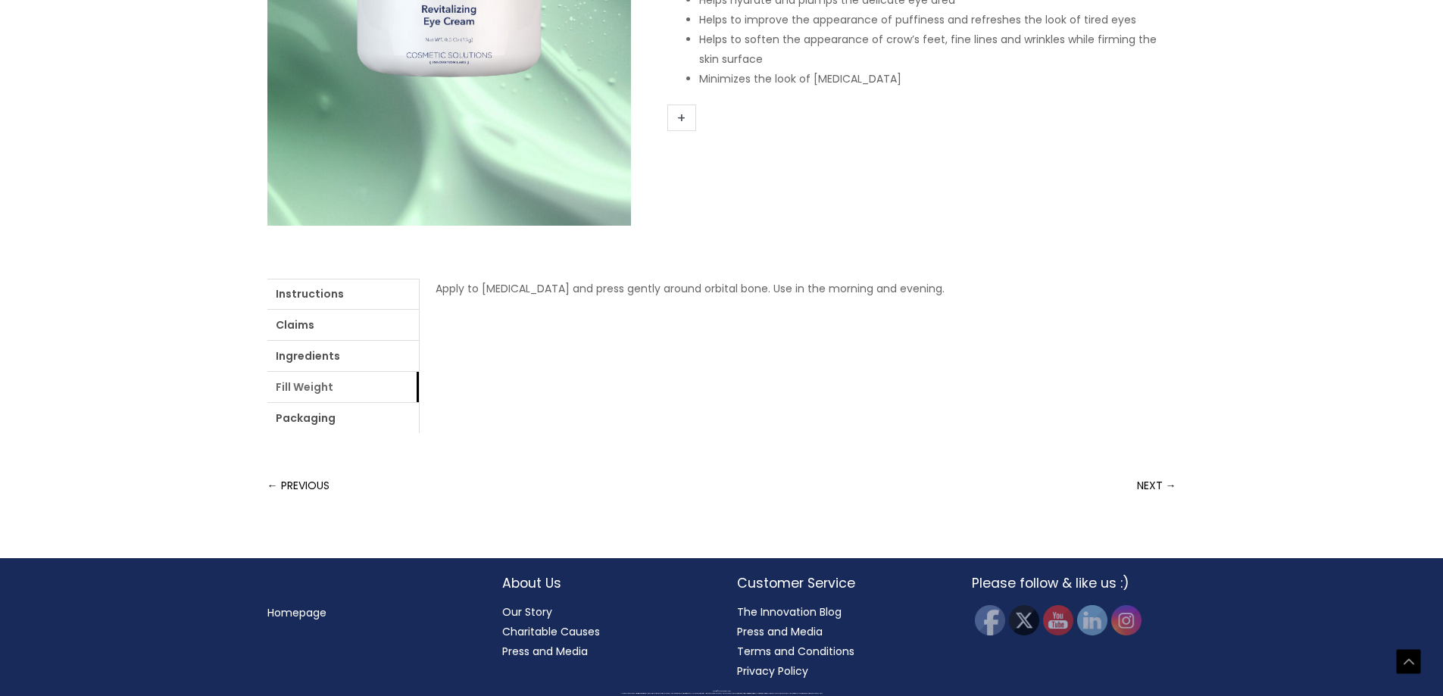
click at [348, 381] on link "Fill Weight" at bounding box center [342, 387] width 151 height 30
click at [349, 353] on link "Ingredients" at bounding box center [342, 356] width 151 height 30
click at [357, 330] on link "Claims" at bounding box center [342, 325] width 151 height 30
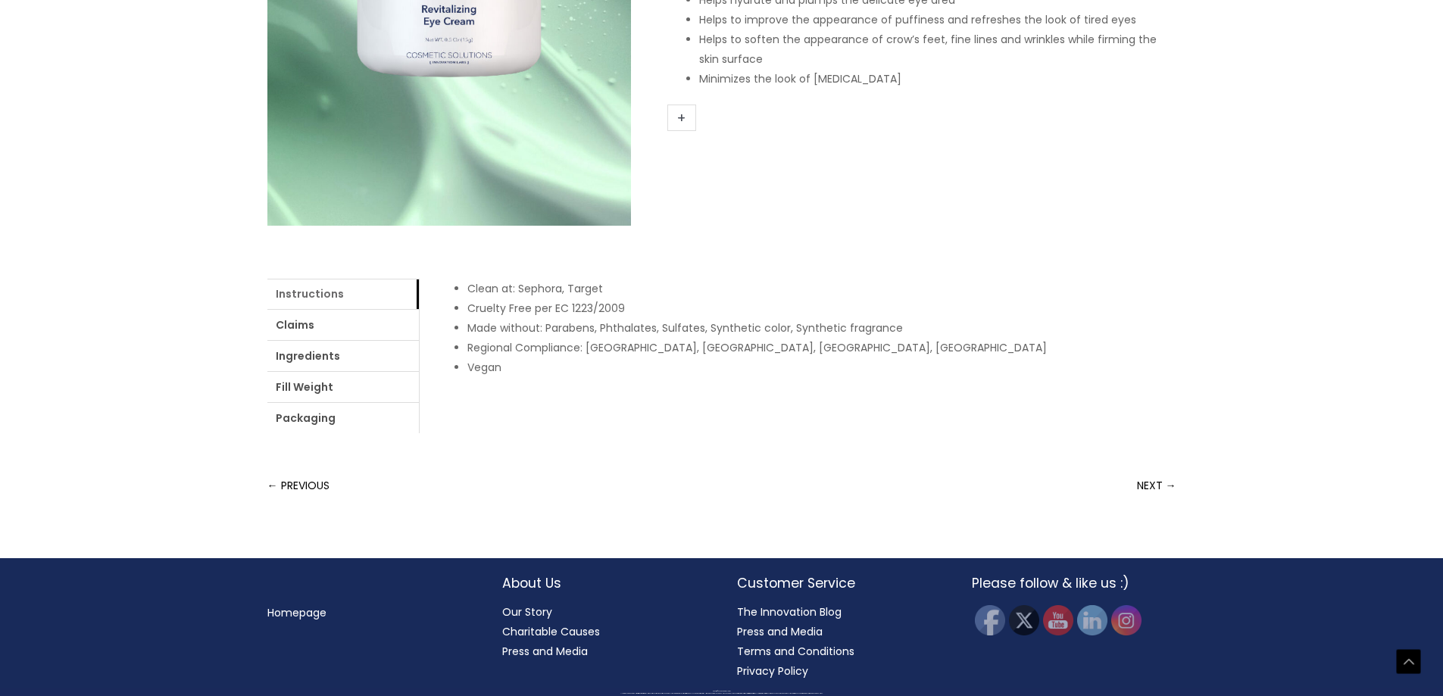
click at [358, 289] on link "Instructions" at bounding box center [342, 294] width 151 height 30
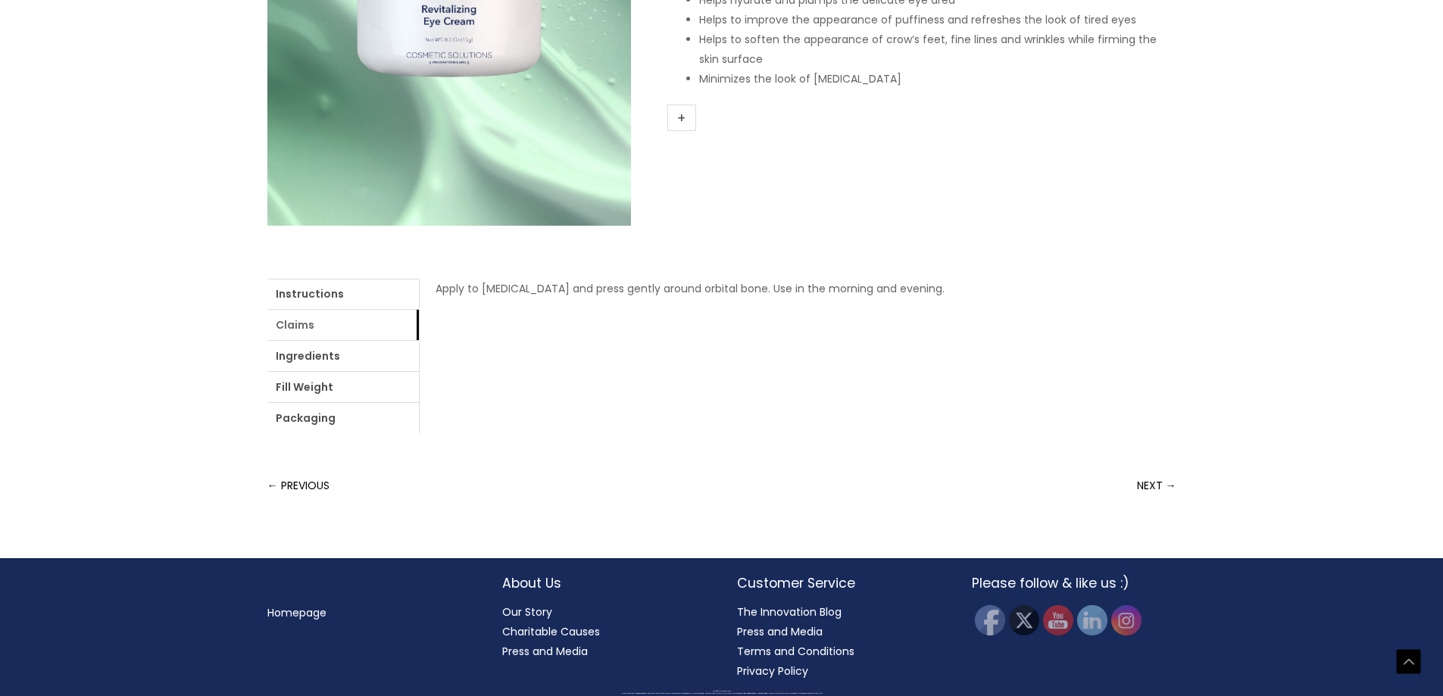
click at [349, 339] on link "Claims" at bounding box center [342, 325] width 151 height 30
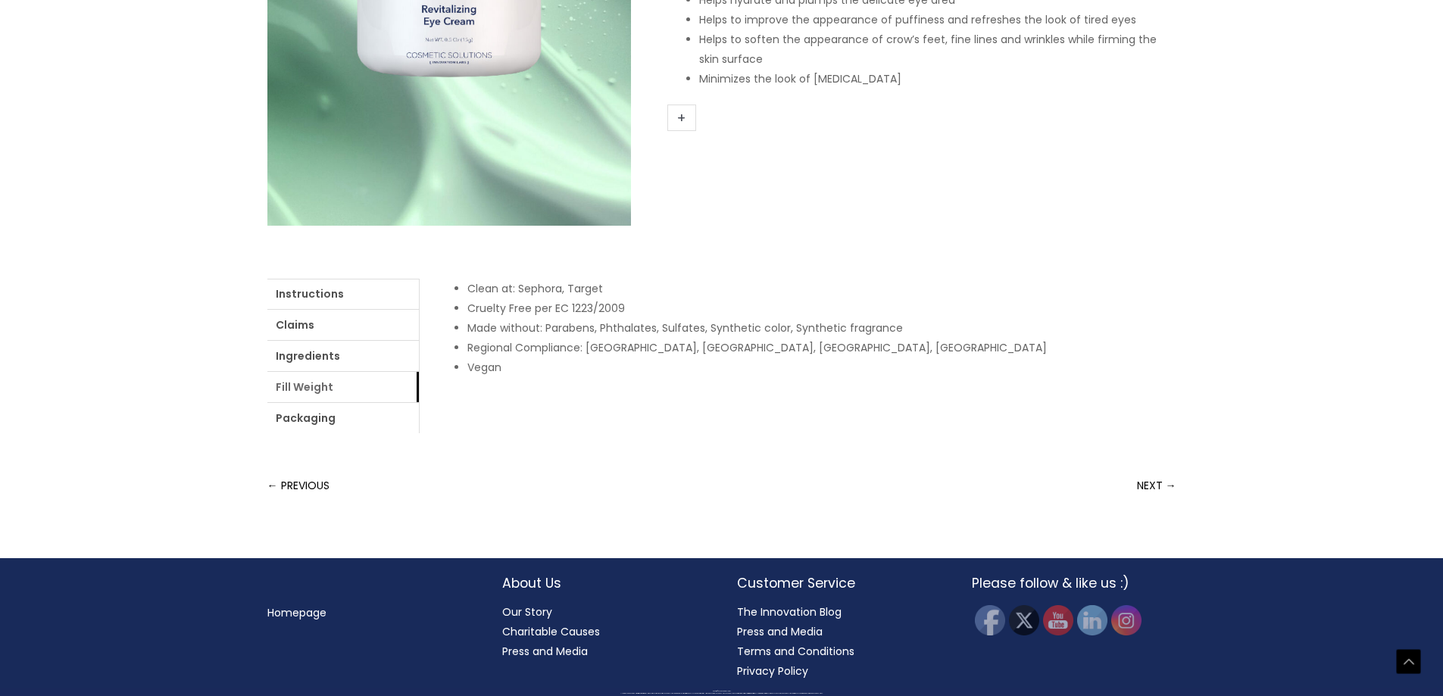
click at [361, 372] on link "Fill Weight" at bounding box center [342, 387] width 151 height 30
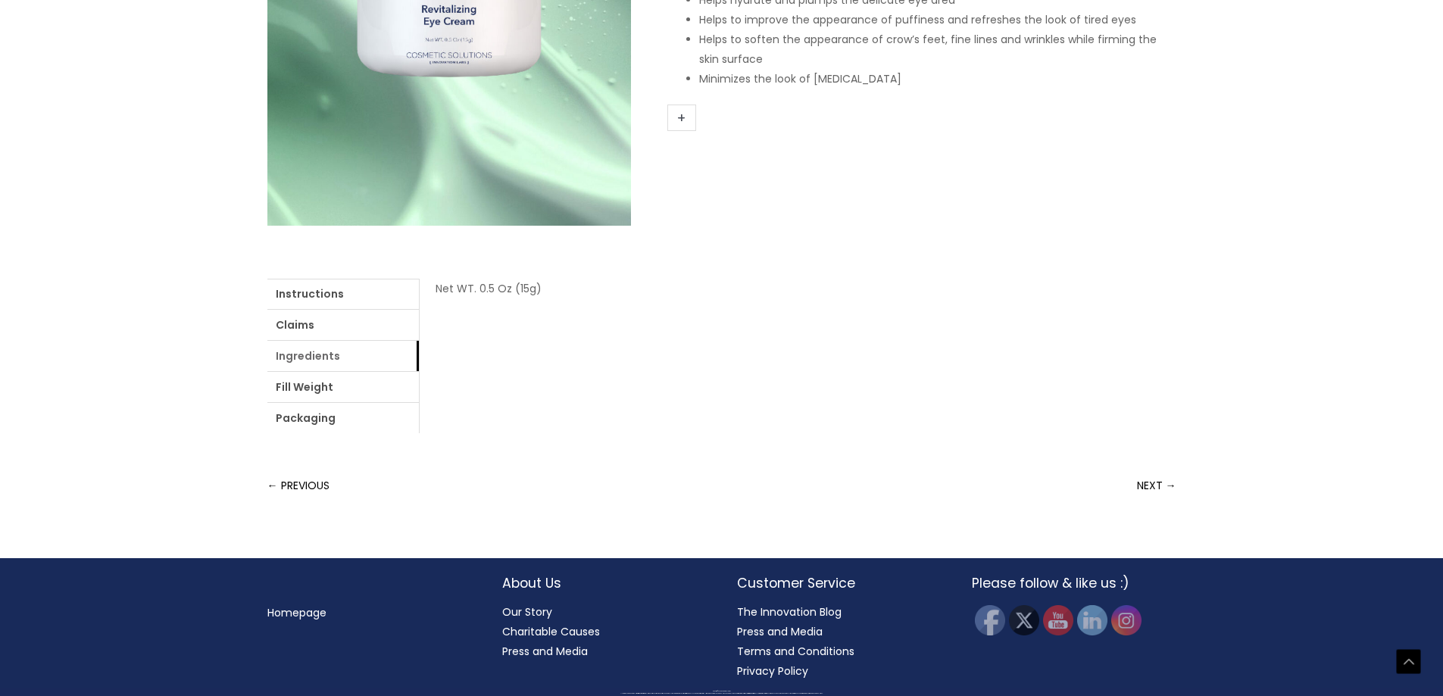
click at [363, 357] on link "Ingredients" at bounding box center [342, 356] width 151 height 30
click at [814, 289] on link "login" at bounding box center [804, 288] width 25 height 15
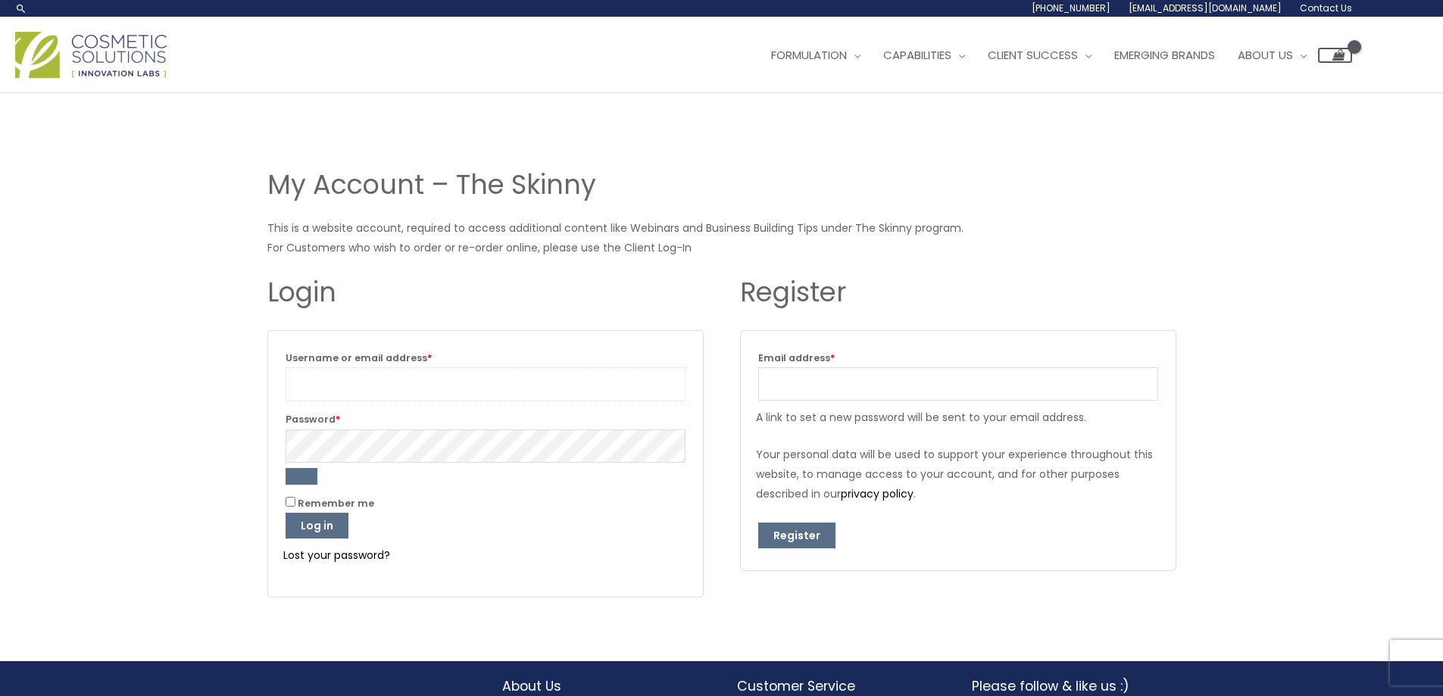
click at [494, 389] on input "Username or email address * Required" at bounding box center [485, 383] width 400 height 33
type input "[EMAIL_ADDRESS][DOMAIN_NAME]"
click at [305, 532] on button "Log in" at bounding box center [316, 526] width 63 height 26
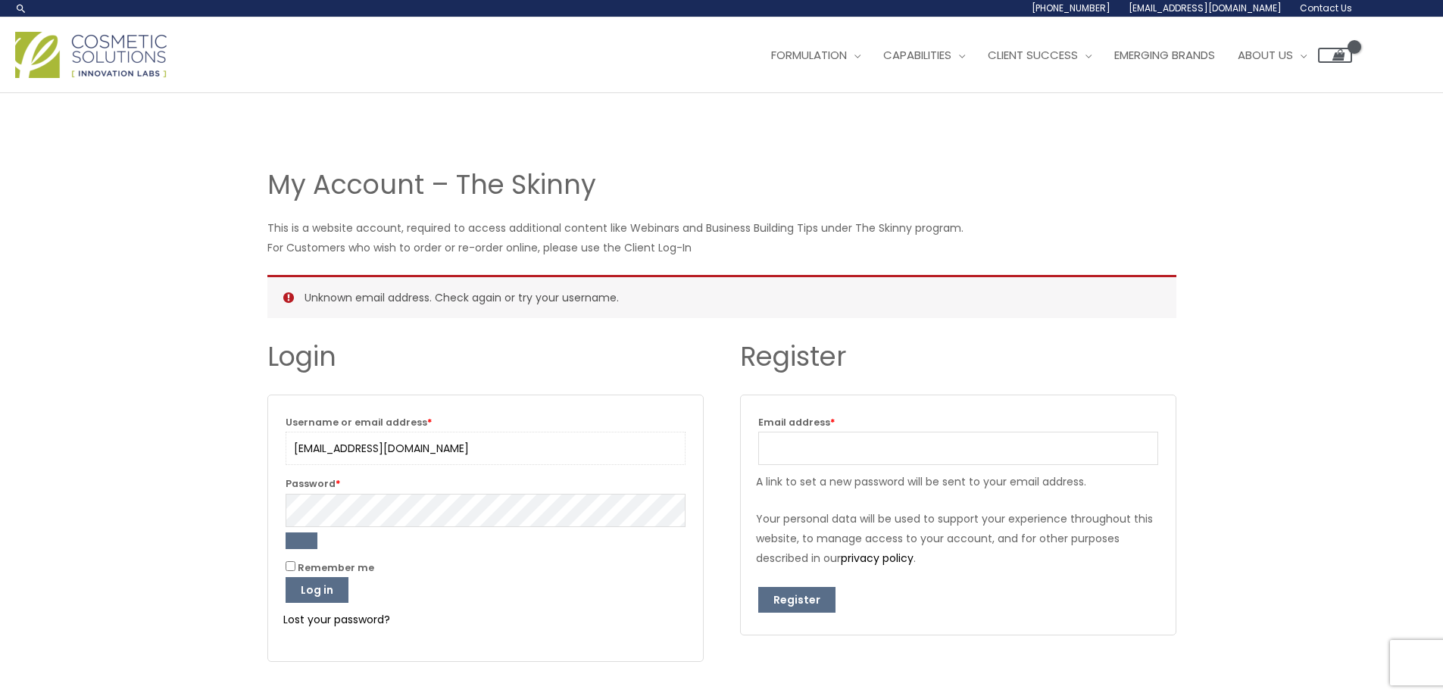
click at [369, 442] on input "guestern15@gmail.com" at bounding box center [485, 448] width 400 height 33
click at [402, 561] on label "Remember me" at bounding box center [485, 567] width 400 height 19
click at [295, 561] on input "Remember me" at bounding box center [290, 566] width 10 height 10
checkbox input "true"
click at [329, 590] on button "Log in" at bounding box center [316, 590] width 63 height 26
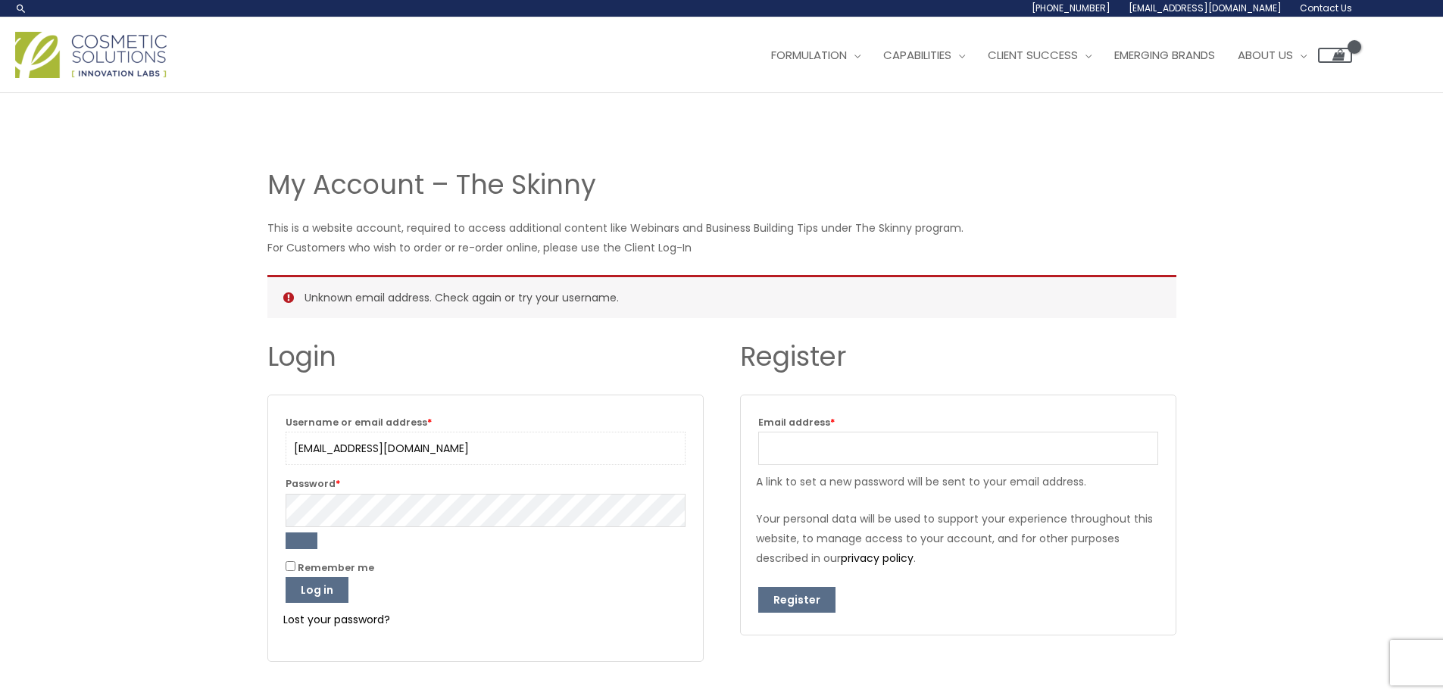
click at [445, 438] on input "[EMAIL_ADDRESS][DOMAIN_NAME]" at bounding box center [485, 448] width 400 height 33
click at [310, 586] on button "Log in" at bounding box center [316, 590] width 63 height 26
click at [355, 616] on link "Lost your password?" at bounding box center [336, 619] width 107 height 15
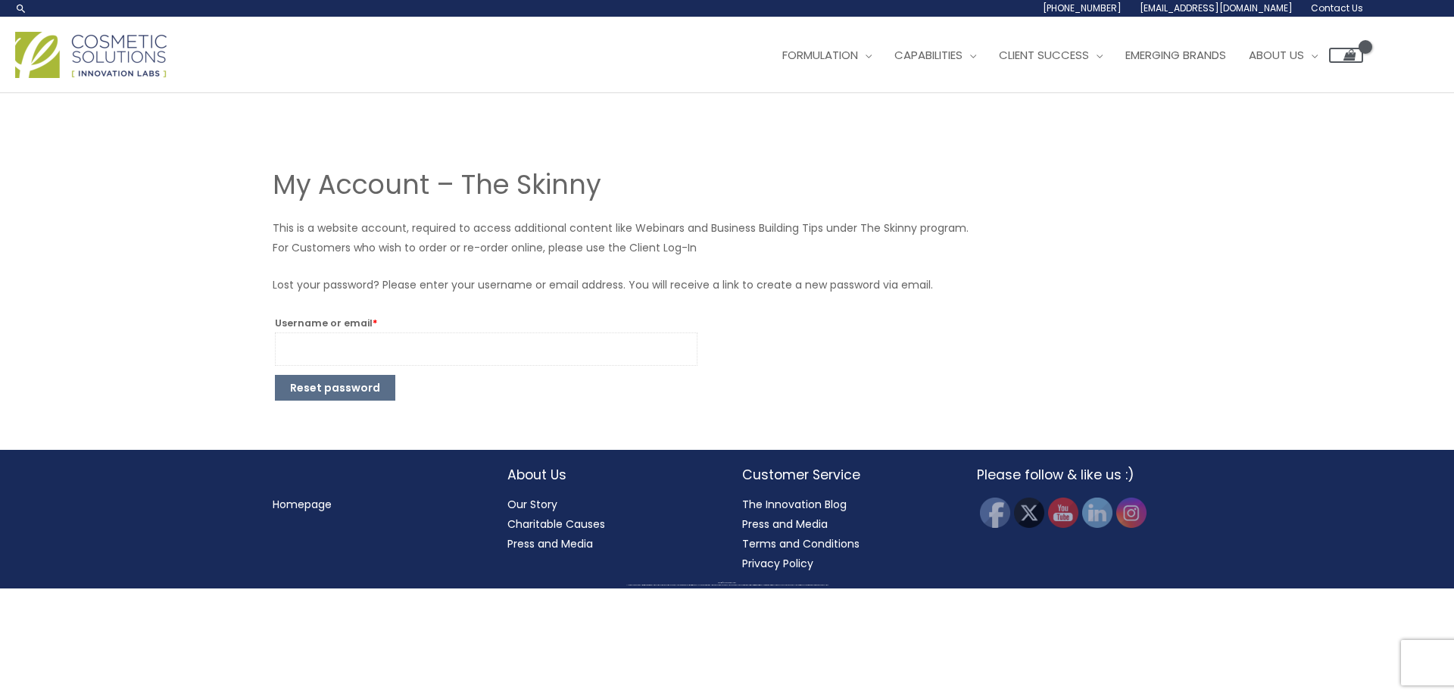
click at [391, 348] on input "Username or email * Required" at bounding box center [486, 348] width 423 height 33
type input "[EMAIL_ADDRESS][DOMAIN_NAME]"
click at [348, 389] on button "Reset password" at bounding box center [335, 388] width 120 height 26
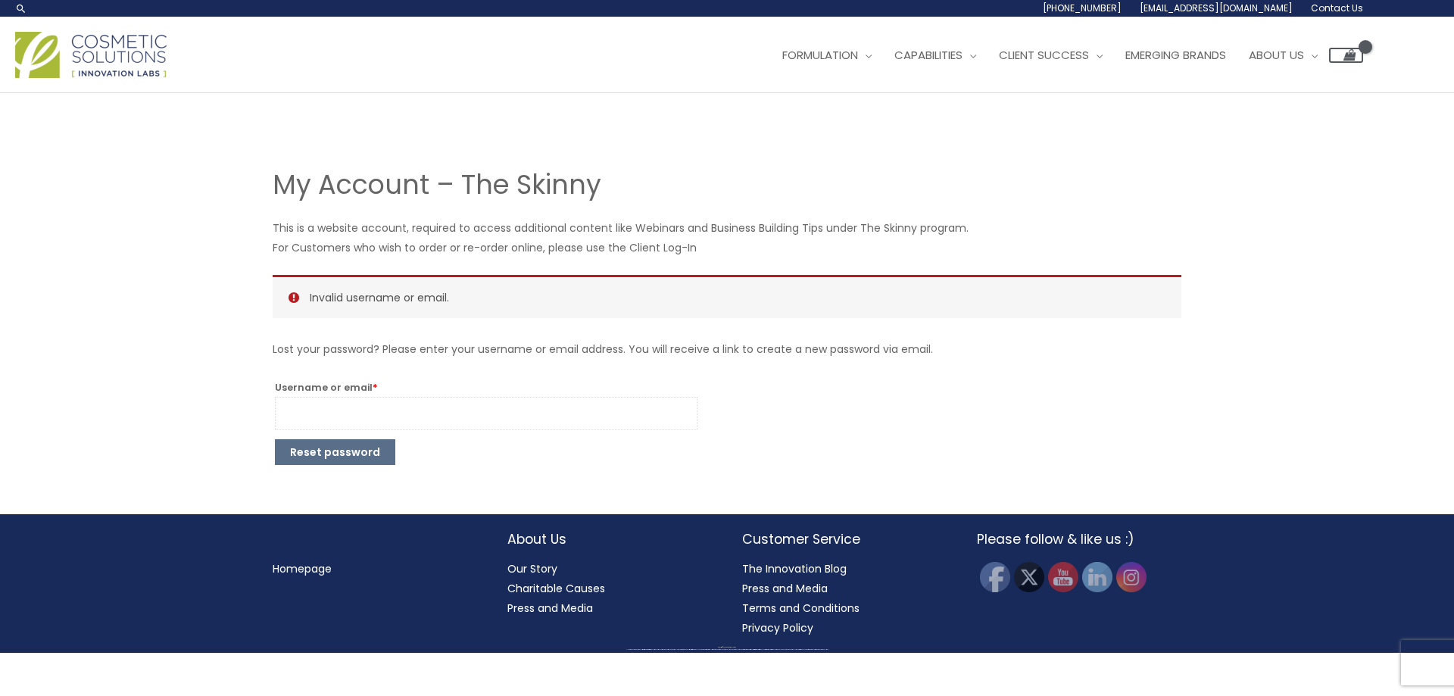
click at [391, 413] on input "Username or email * Required" at bounding box center [486, 413] width 423 height 33
drag, startPoint x: 326, startPoint y: 416, endPoint x: 582, endPoint y: 424, distance: 255.3
click at [582, 423] on input "[EMAIL_ADDRESS][DOMAIN_NAME]" at bounding box center [486, 413] width 423 height 33
type input "guester"
click at [275, 439] on button "Reset password" at bounding box center [335, 452] width 120 height 26
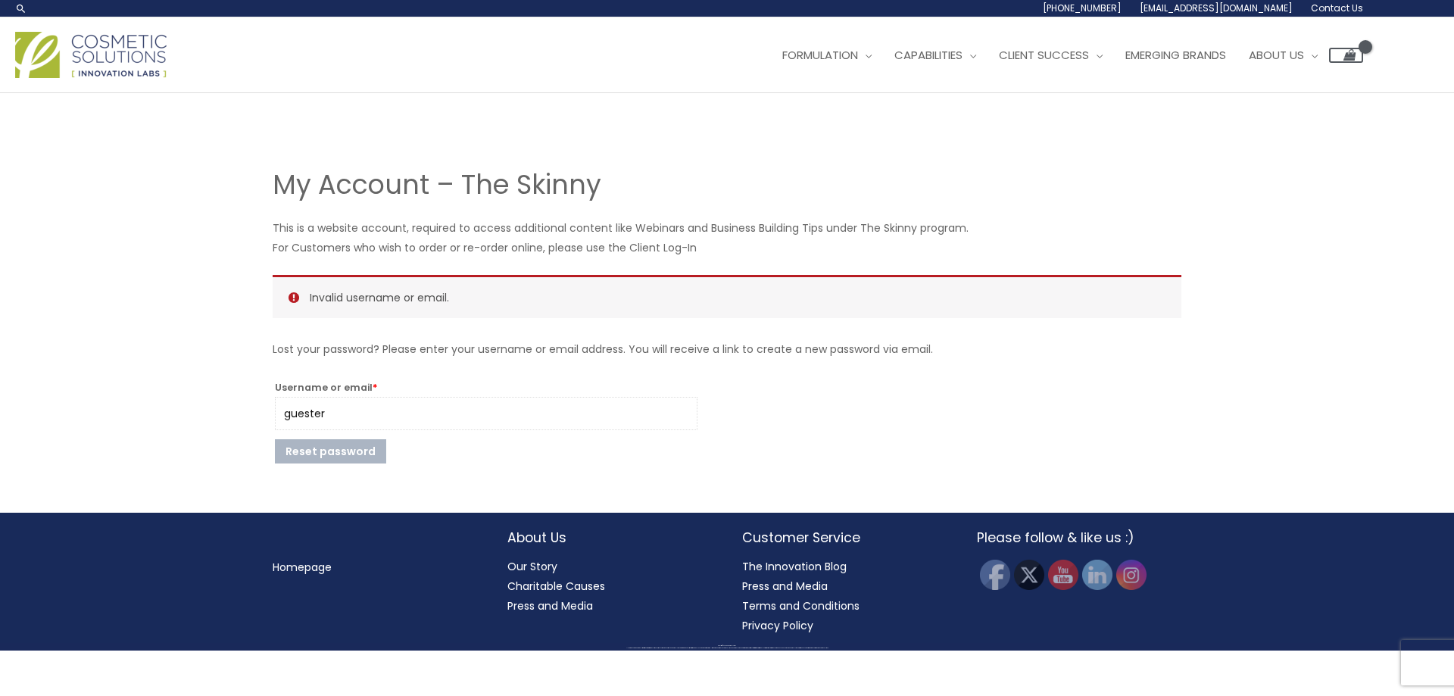
click at [332, 416] on input "guester" at bounding box center [486, 413] width 423 height 33
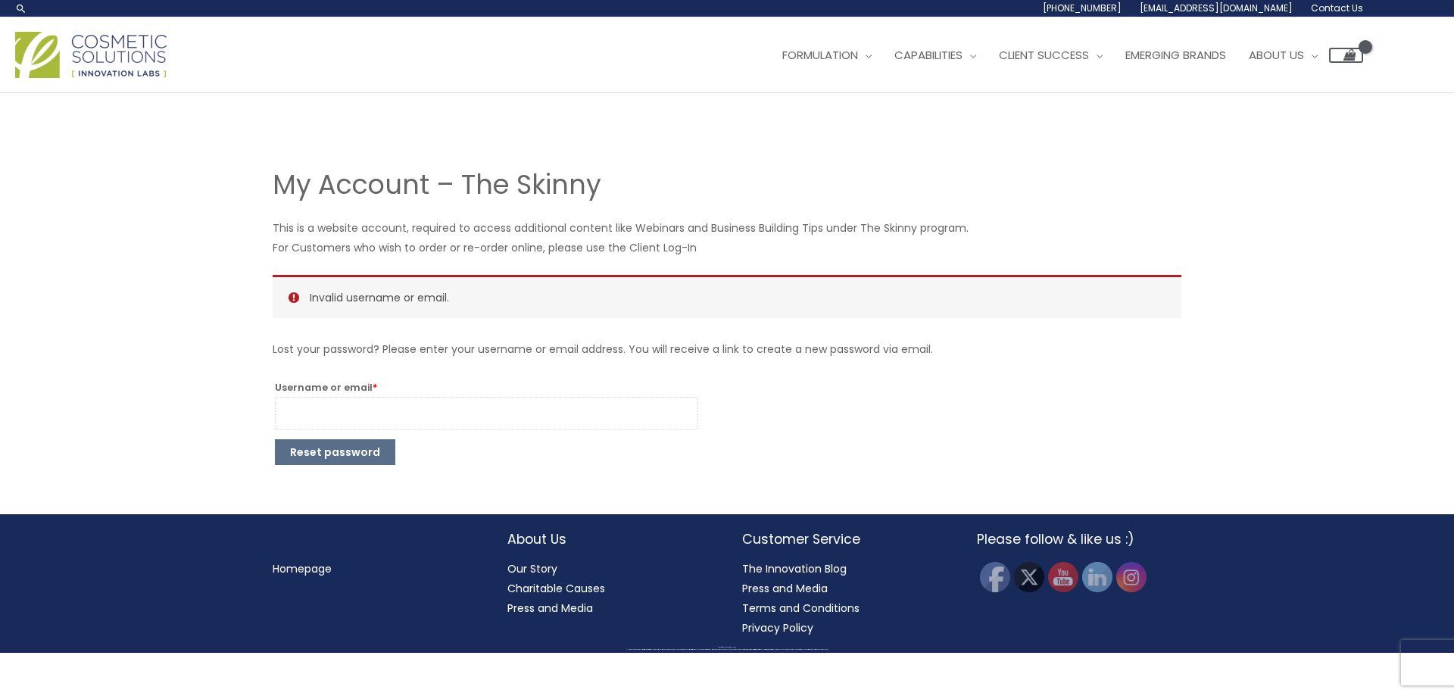
drag, startPoint x: 0, startPoint y: 0, endPoint x: 332, endPoint y: 416, distance: 532.3
click at [332, 416] on input "Username or email * Required" at bounding box center [486, 413] width 423 height 33
type input "guestern"
click at [299, 449] on button "Reset password" at bounding box center [335, 452] width 120 height 26
click at [1216, 7] on span "[EMAIL_ADDRESS][DOMAIN_NAME]" at bounding box center [1216, 8] width 153 height 13
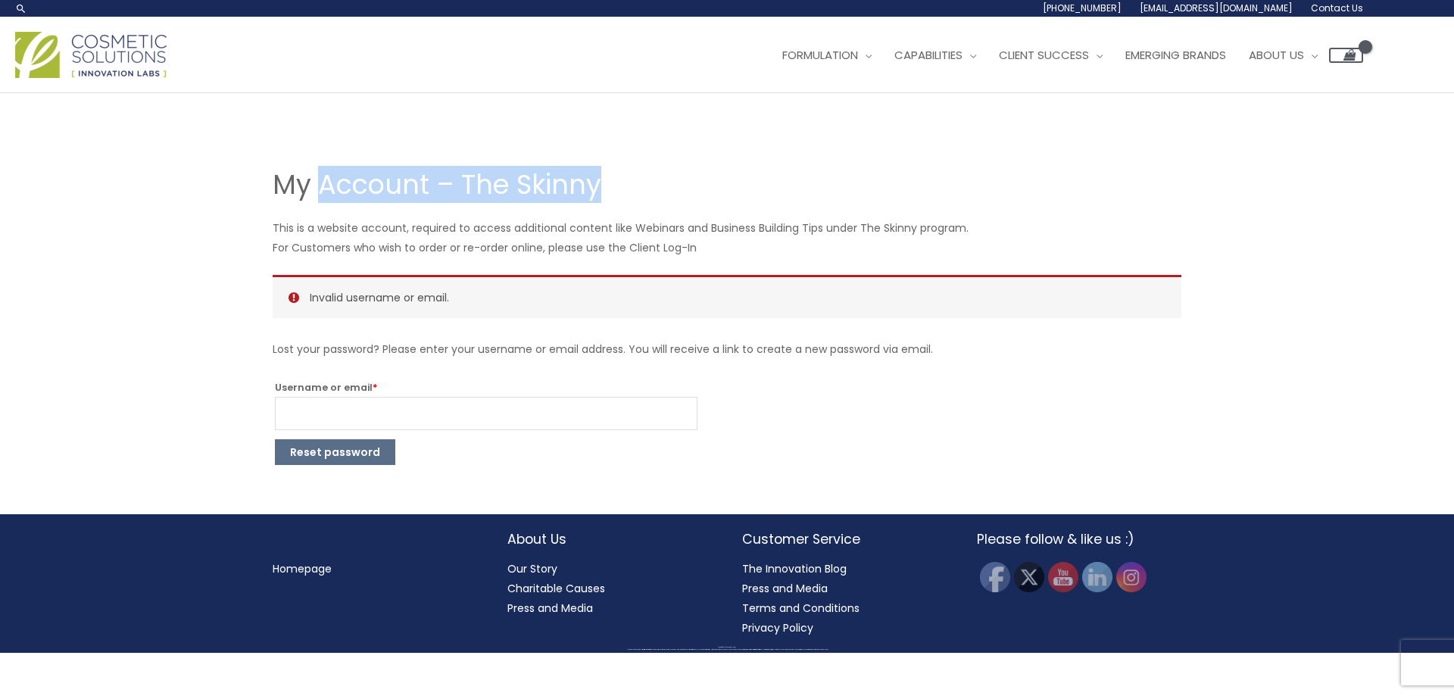
drag, startPoint x: 542, startPoint y: 182, endPoint x: 323, endPoint y: 179, distance: 218.9
click at [323, 179] on h1 "My Account – The Skinny" at bounding box center [727, 184] width 909 height 37
click at [526, 199] on h1 "My Account – The Skinny" at bounding box center [727, 184] width 909 height 37
drag, startPoint x: 597, startPoint y: 187, endPoint x: 282, endPoint y: 188, distance: 315.0
click at [281, 188] on h1 "My Account – The Skinny" at bounding box center [727, 184] width 909 height 37
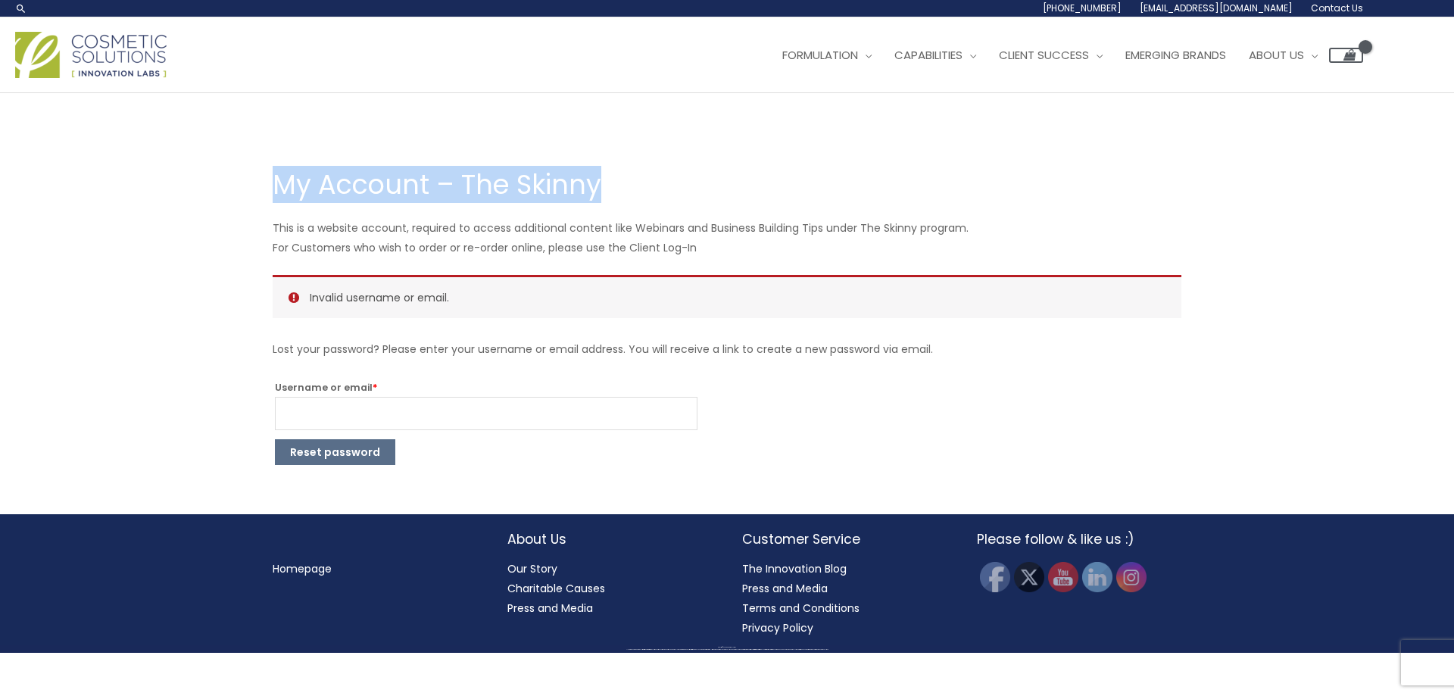
click at [378, 183] on h1 "My Account – The Skinny" at bounding box center [727, 184] width 909 height 37
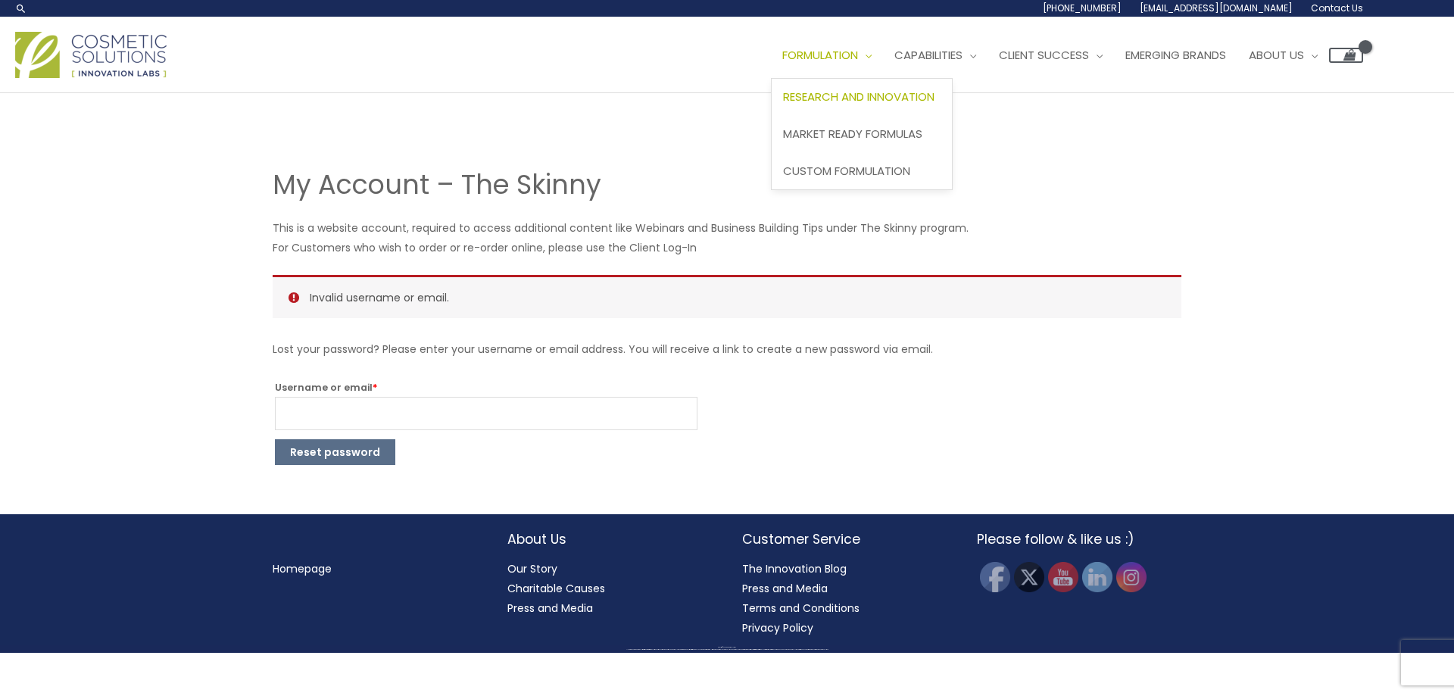
click at [921, 97] on span "Research and Innovation" at bounding box center [858, 97] width 151 height 16
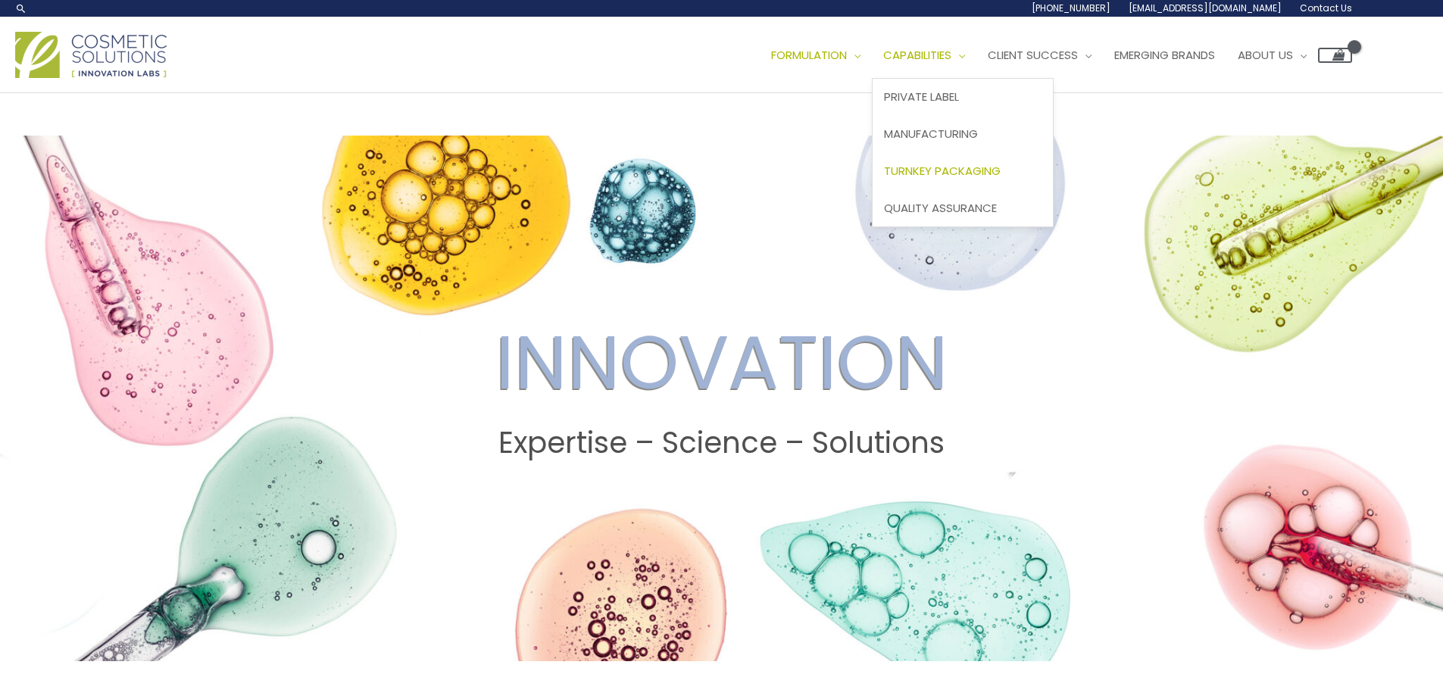
click at [1000, 167] on span "Turnkey Packaging" at bounding box center [942, 171] width 117 height 16
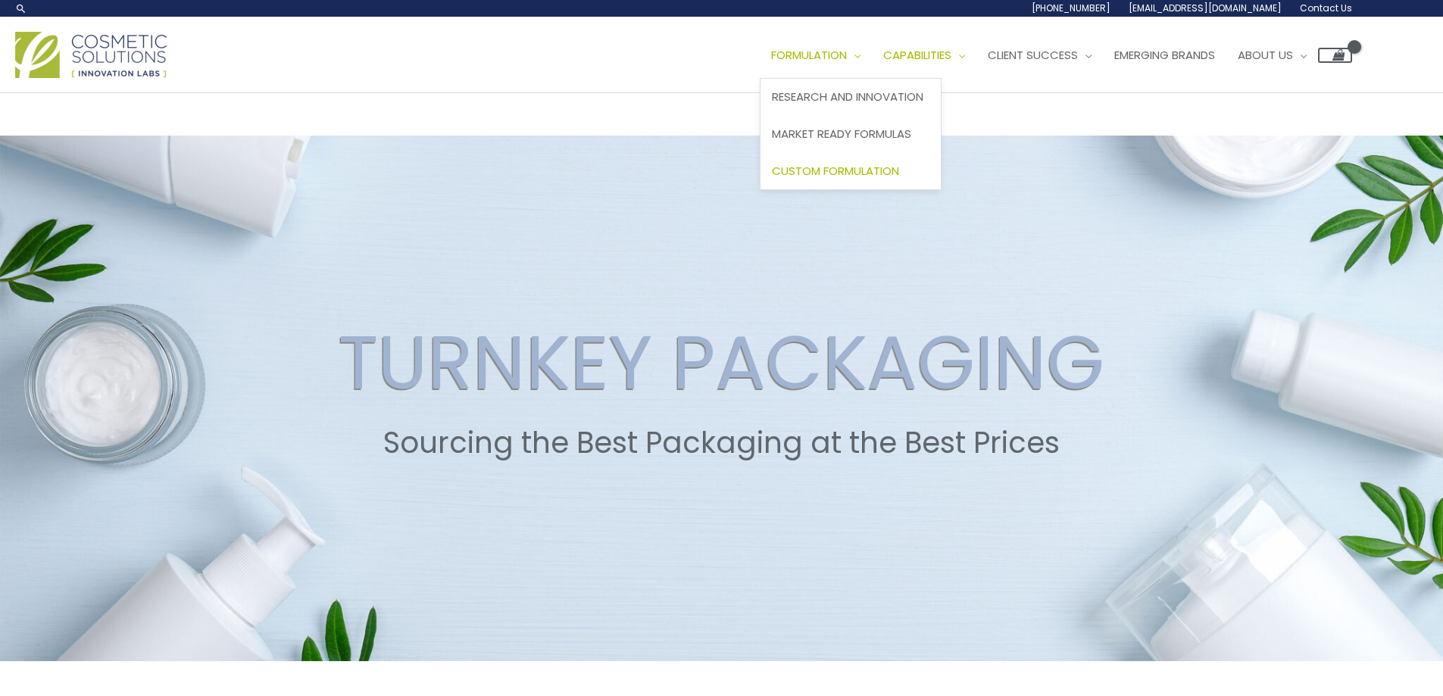
click at [899, 173] on span "Custom Formulation" at bounding box center [835, 171] width 127 height 16
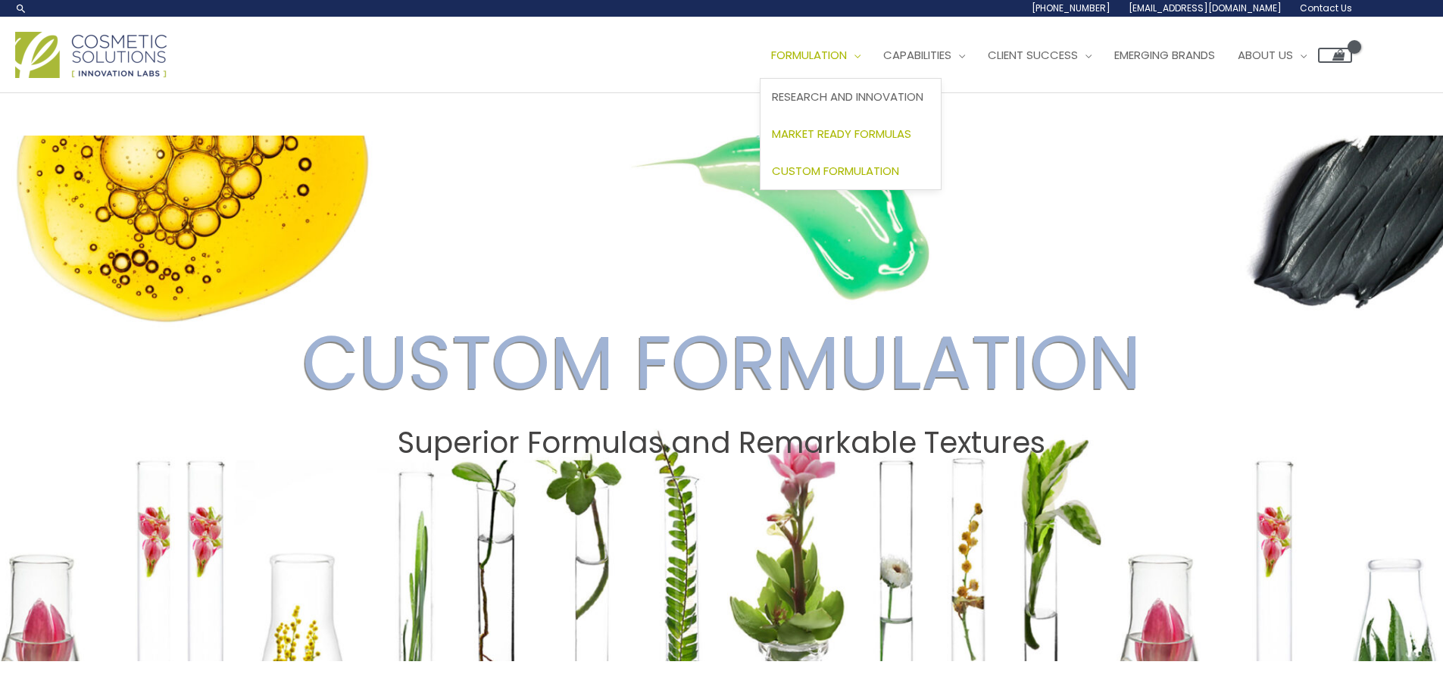
click at [881, 125] on link "Market Ready Formulas" at bounding box center [850, 134] width 180 height 37
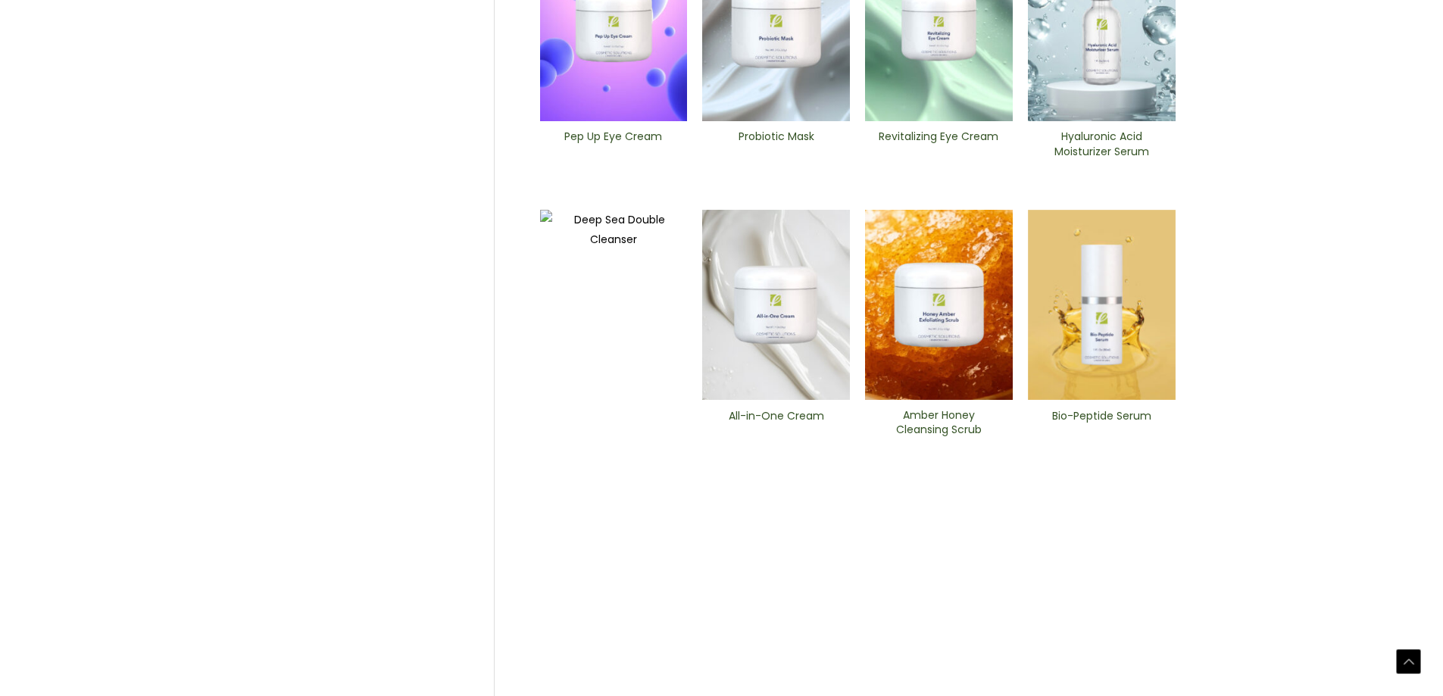
scroll to position [594, 0]
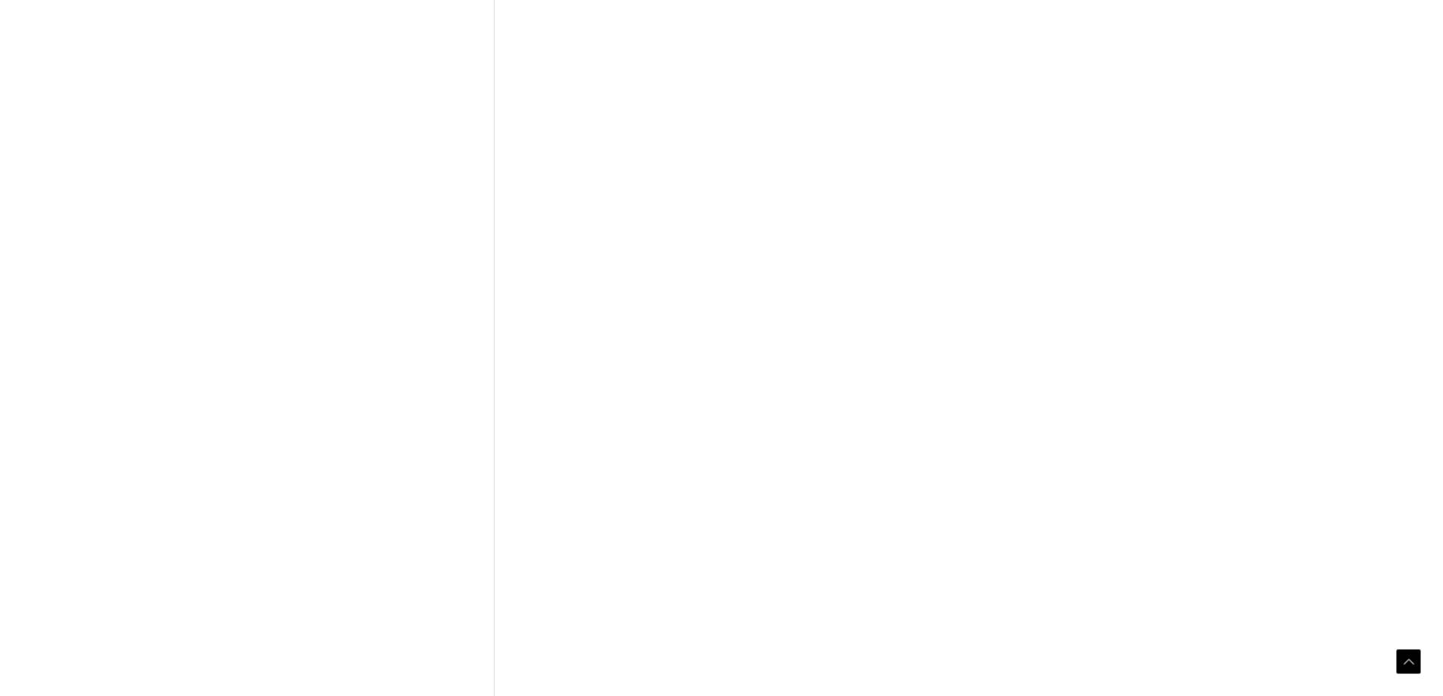
scroll to position [530, 0]
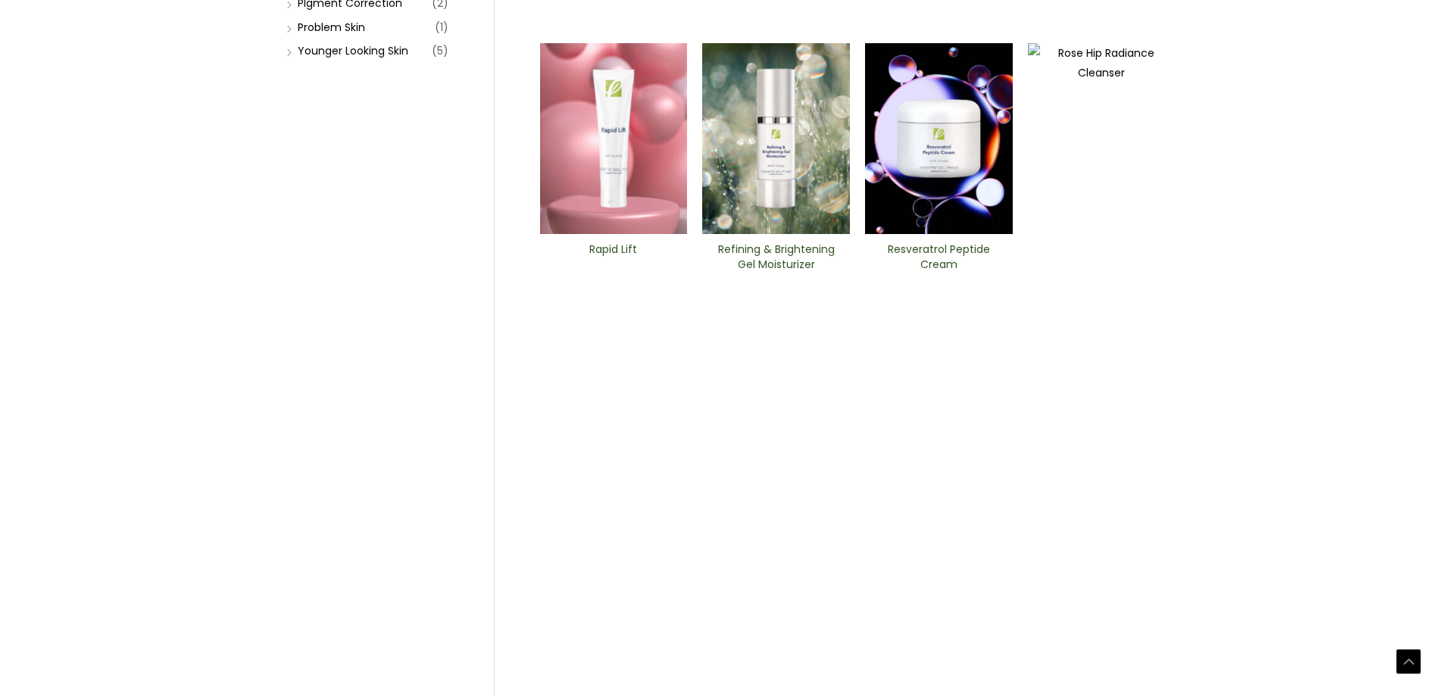
scroll to position [594, 0]
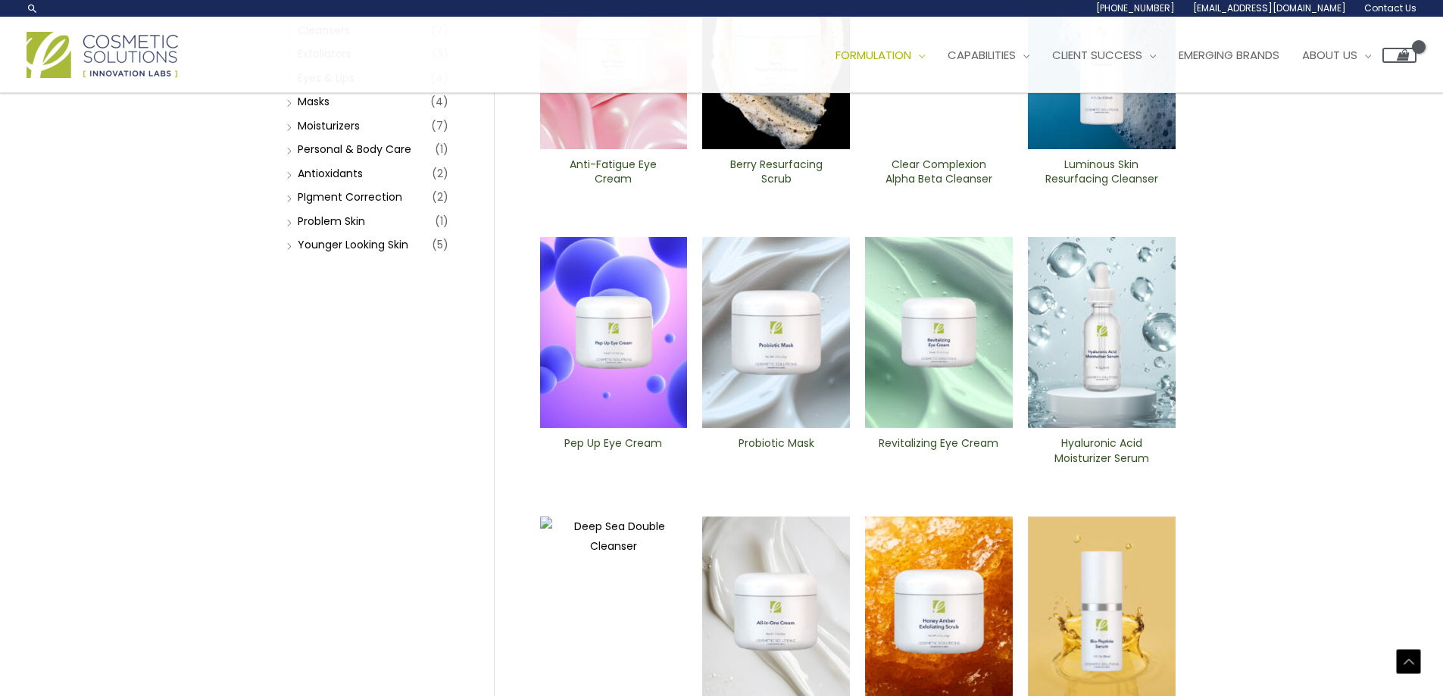
scroll to position [227, 0]
